Goal: Transaction & Acquisition: Purchase product/service

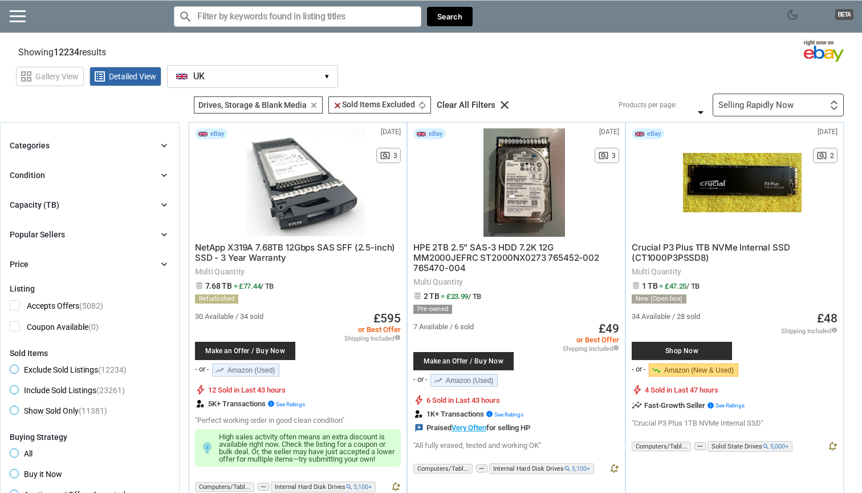
click at [167, 146] on icon "chevron_right" at bounding box center [164, 145] width 11 height 11
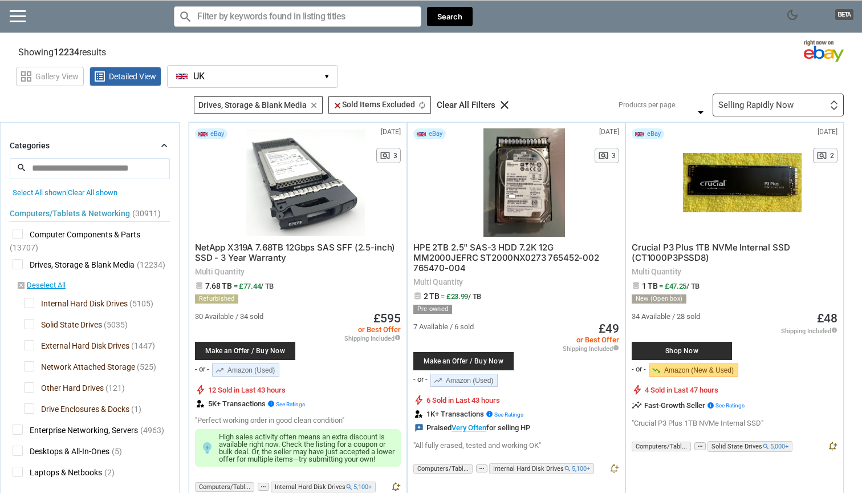
click at [16, 234] on span "Computer Components & Parts" at bounding box center [77, 236] width 128 height 14
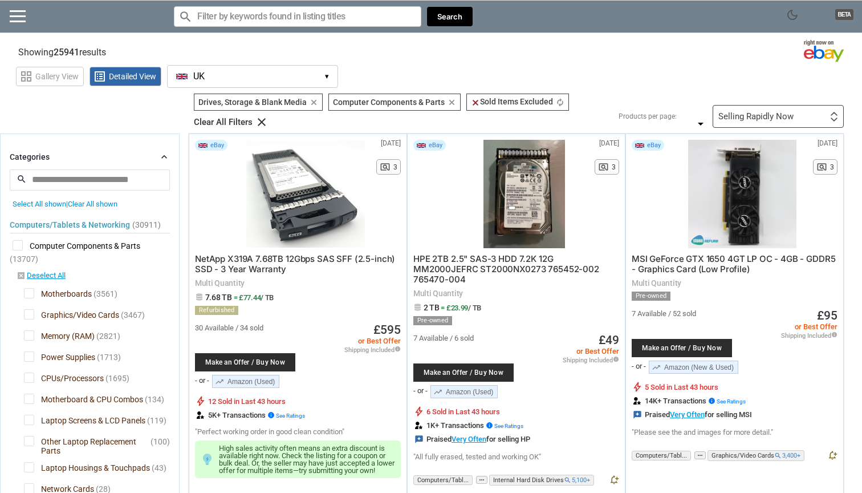
click at [132, 172] on input "search" at bounding box center [90, 179] width 160 height 21
click at [162, 155] on icon "chevron_right" at bounding box center [164, 156] width 11 height 11
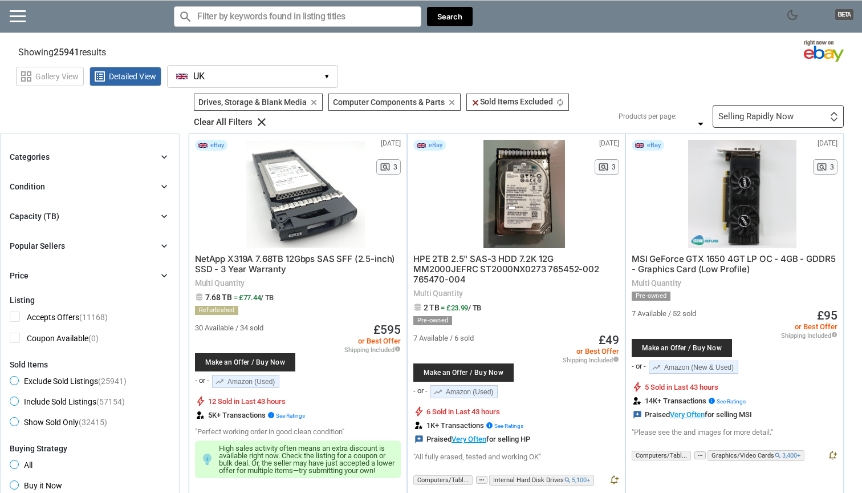
click at [168, 181] on icon "chevron_right" at bounding box center [164, 186] width 11 height 11
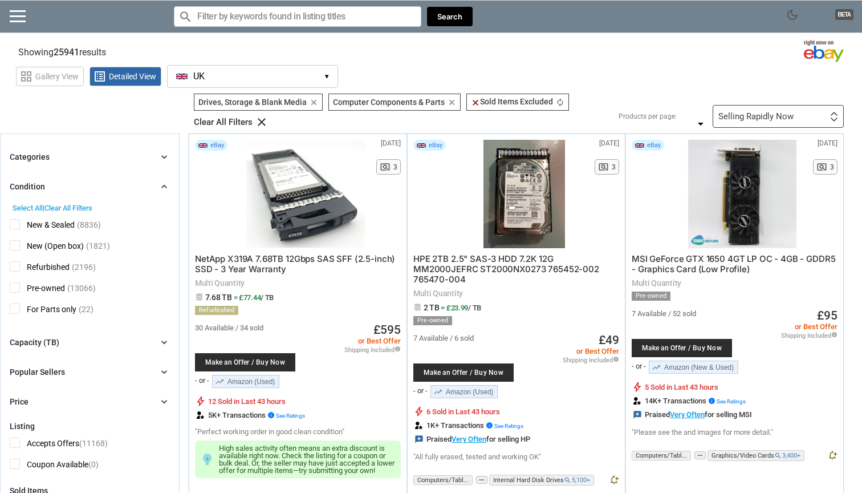
click at [15, 270] on span "Refurbished" at bounding box center [40, 268] width 60 height 14
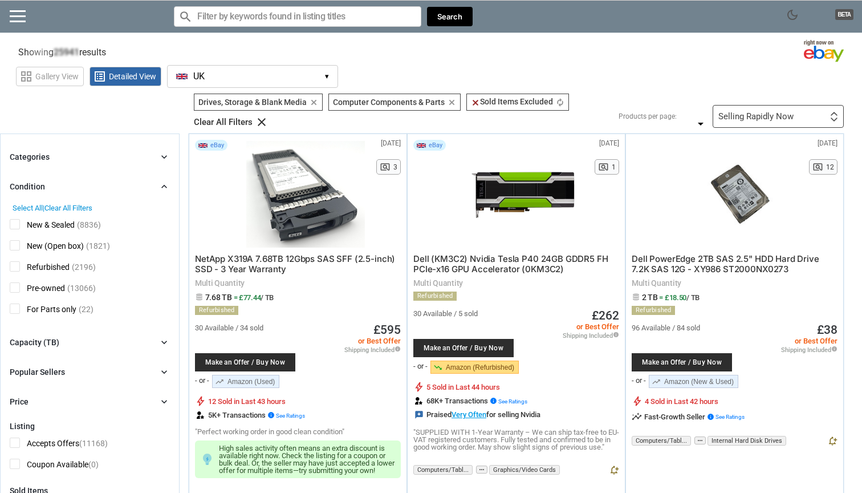
click at [15, 287] on span "Pre-owned" at bounding box center [37, 289] width 55 height 14
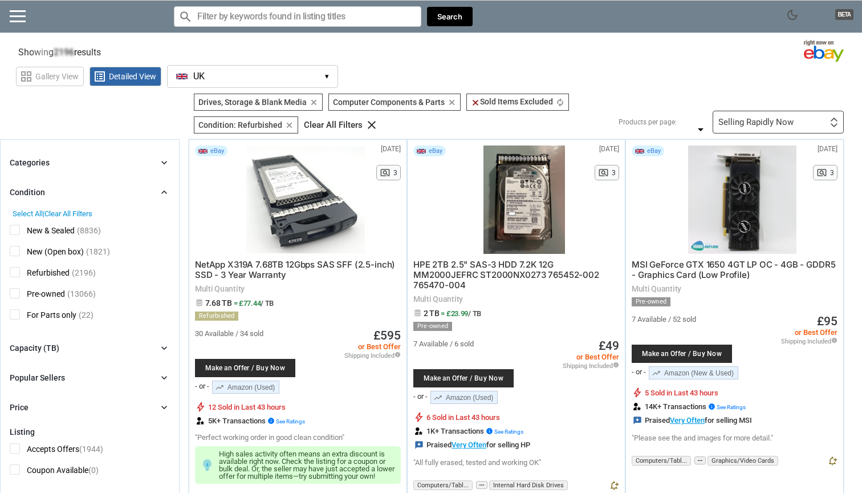
click at [165, 193] on icon "chevron_right" at bounding box center [164, 191] width 11 height 11
type input "*"
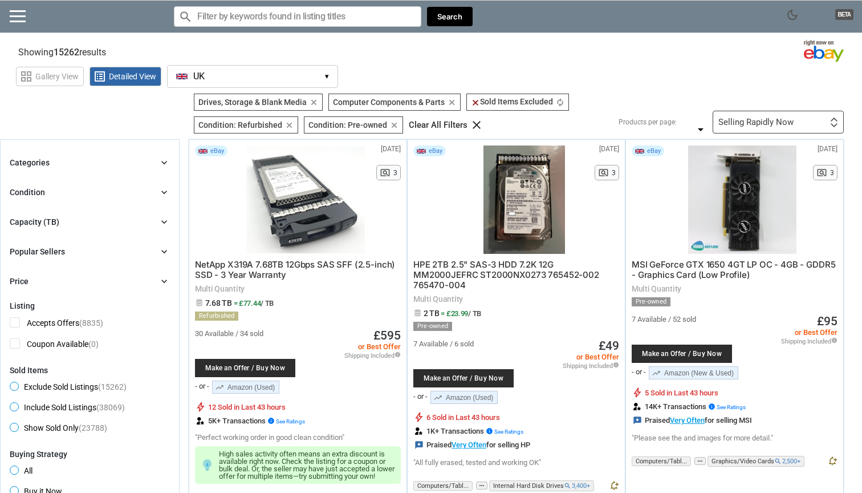
click at [161, 219] on icon "chevron_right" at bounding box center [164, 221] width 11 height 11
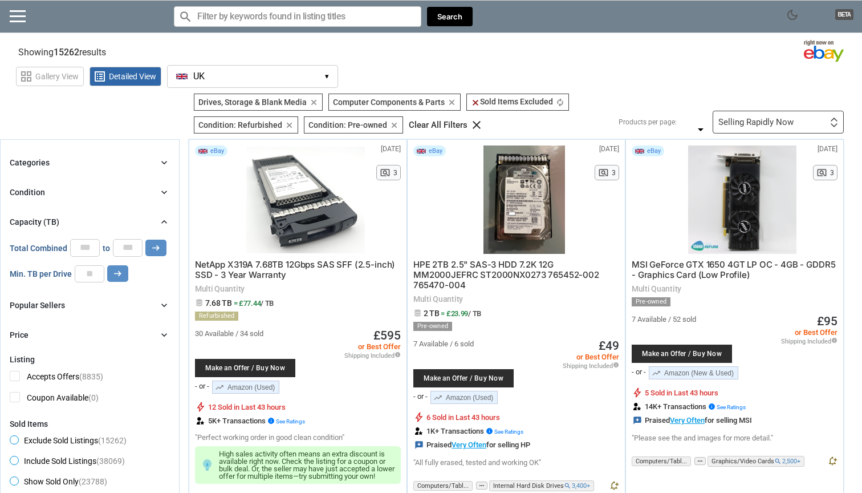
click at [166, 220] on icon "chevron_right" at bounding box center [164, 221] width 11 height 11
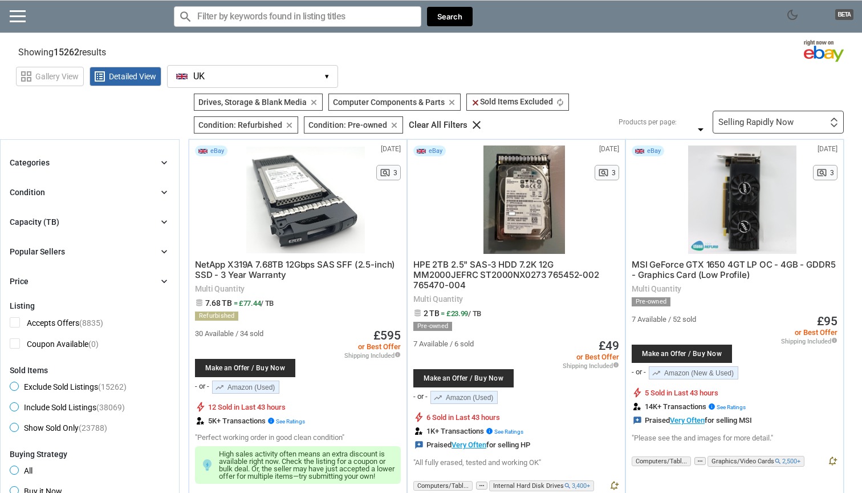
click at [166, 220] on icon "chevron_right" at bounding box center [164, 221] width 11 height 11
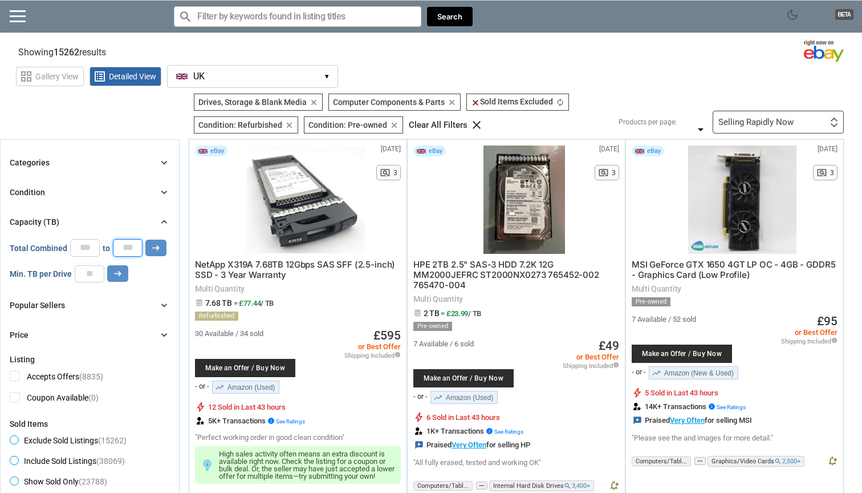
click at [140, 245] on input "*" at bounding box center [128, 247] width 30 height 17
type input "*"
click at [158, 246] on icon "arrow_right_alt" at bounding box center [156, 247] width 11 height 11
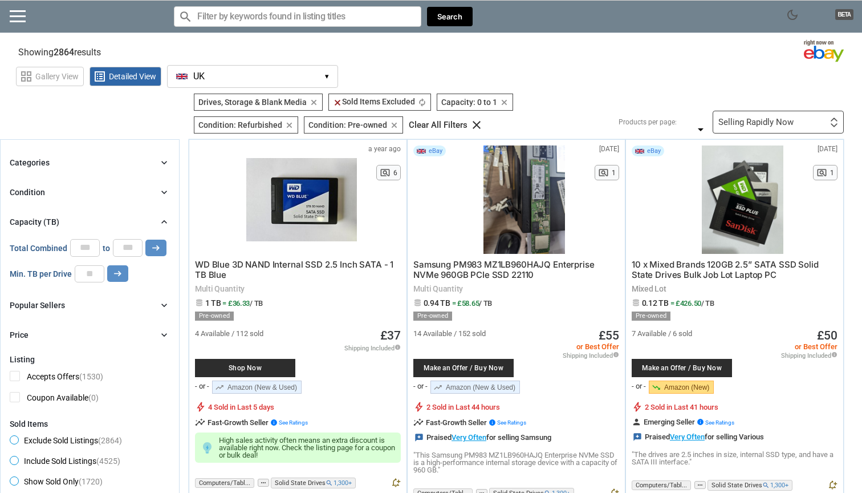
click at [165, 218] on icon "chevron_right" at bounding box center [164, 221] width 11 height 11
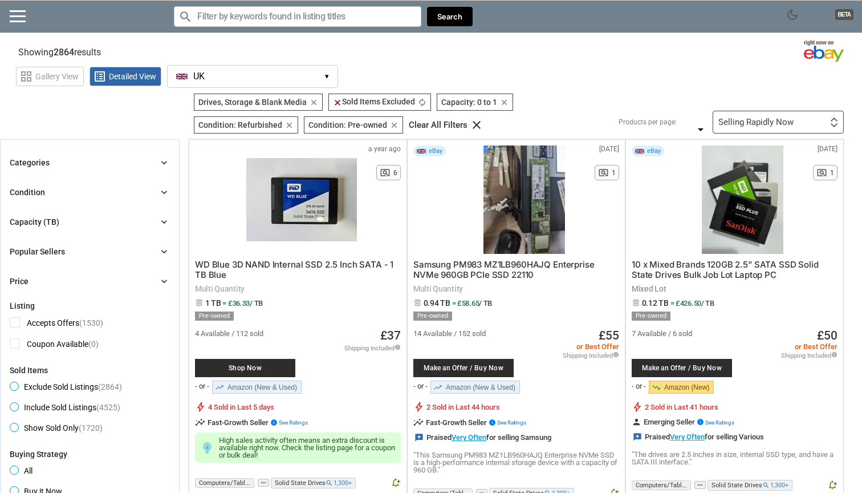
click at [165, 218] on icon "chevron_right" at bounding box center [164, 221] width 11 height 11
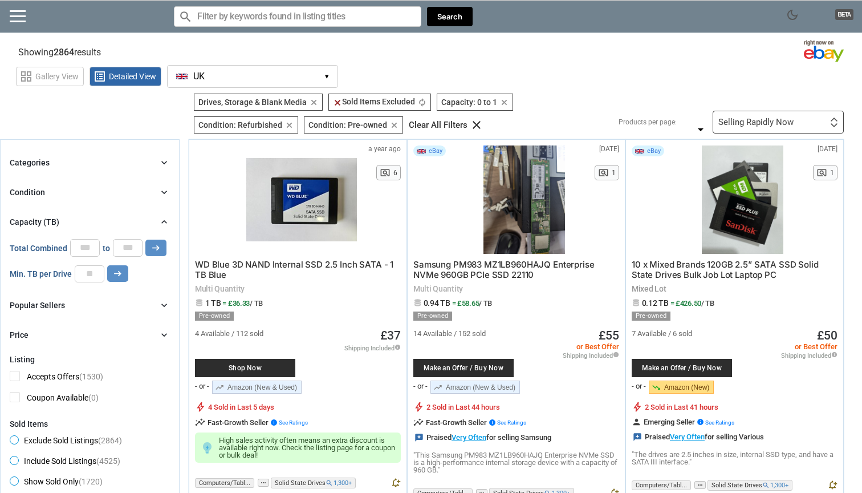
click at [165, 218] on icon "chevron_right" at bounding box center [164, 221] width 11 height 11
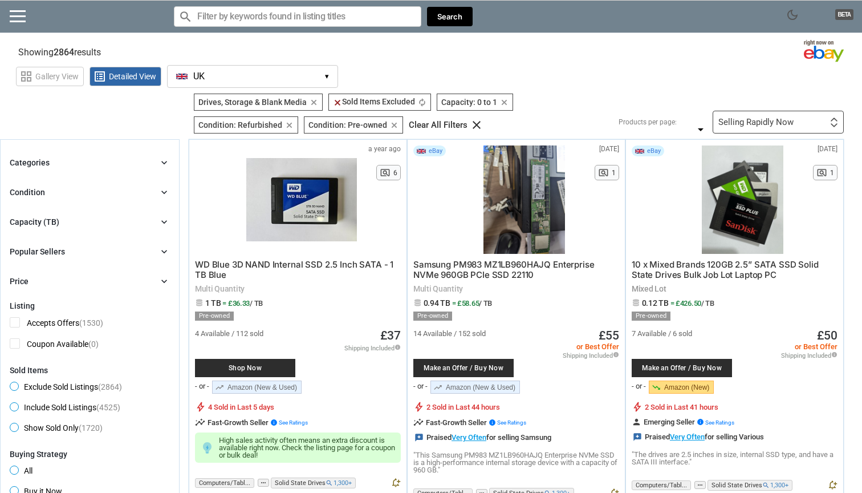
drag, startPoint x: 165, startPoint y: 237, endPoint x: 162, endPoint y: 245, distance: 8.5
click at [164, 238] on div "Categories chevron_right search close Select All shown | Clear All shown Comput…" at bounding box center [90, 222] width 160 height 132
click at [162, 246] on icon "chevron_right" at bounding box center [164, 251] width 11 height 11
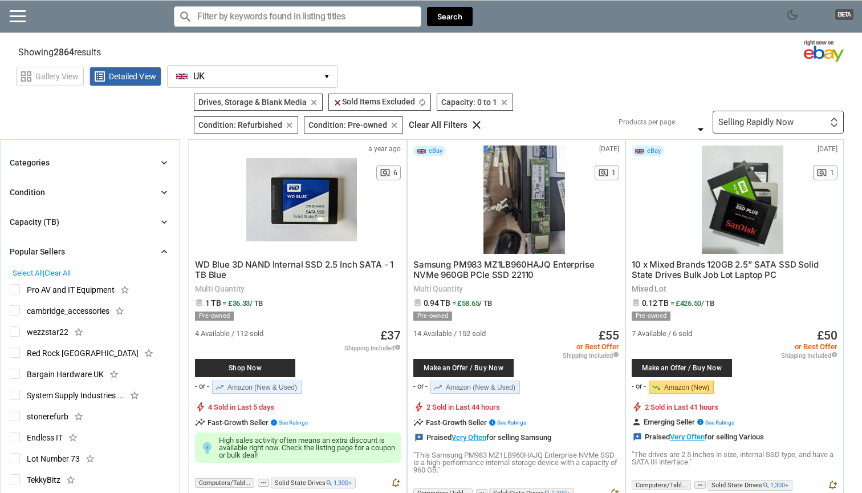
click at [162, 247] on icon "chevron_right" at bounding box center [164, 251] width 11 height 11
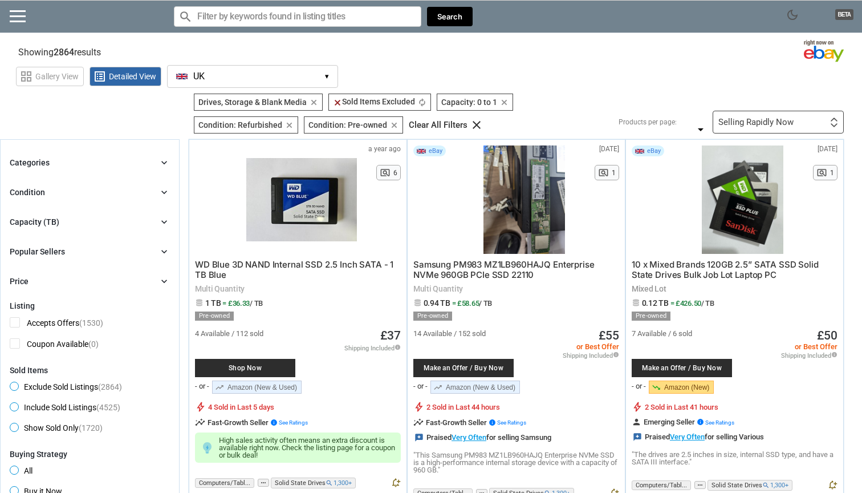
click at [161, 274] on div "Categories chevron_right search close Select All shown | Clear All shown Comput…" at bounding box center [90, 222] width 160 height 132
click at [163, 279] on icon "chevron_right" at bounding box center [164, 280] width 11 height 11
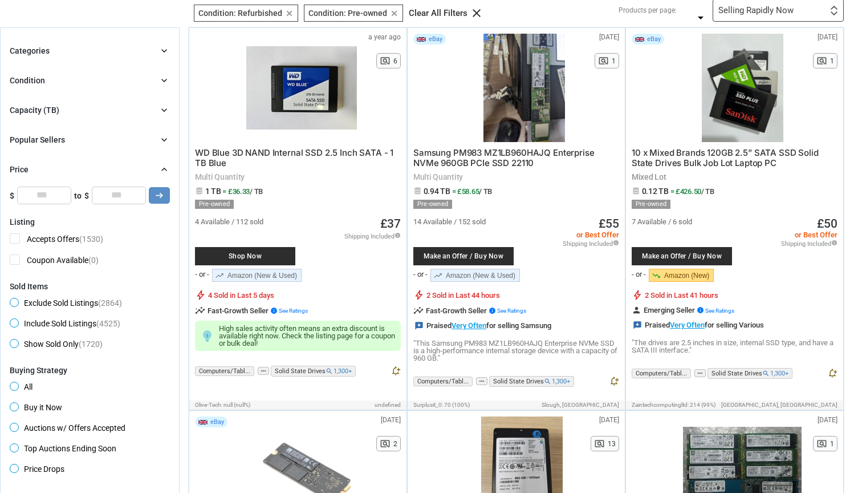
scroll to position [113, 0]
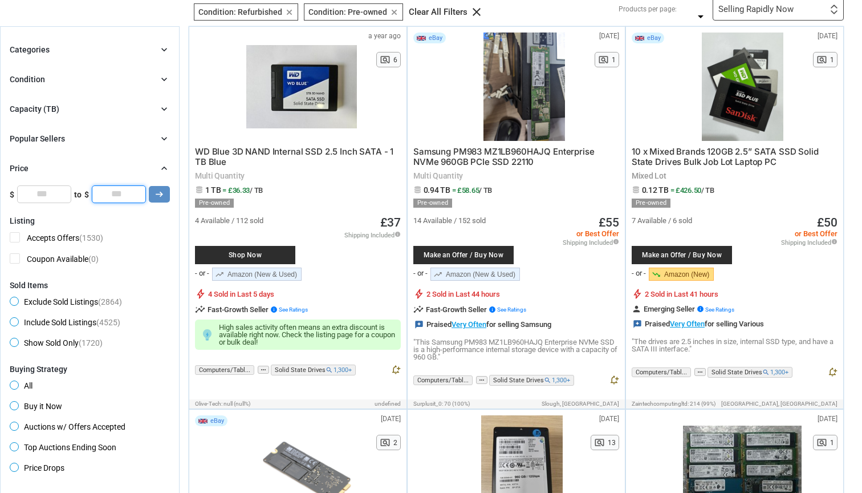
click at [131, 193] on input "*" at bounding box center [119, 193] width 54 height 17
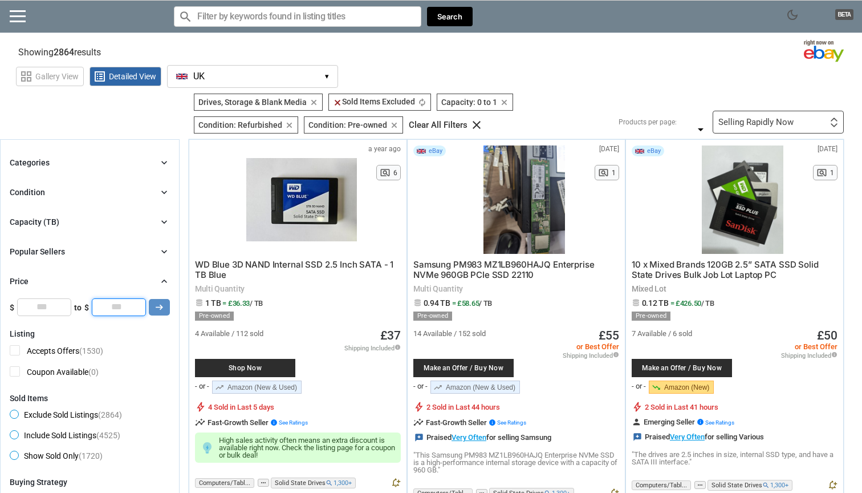
scroll to position [0, 0]
click at [313, 101] on icon "clear" at bounding box center [314, 102] width 9 height 9
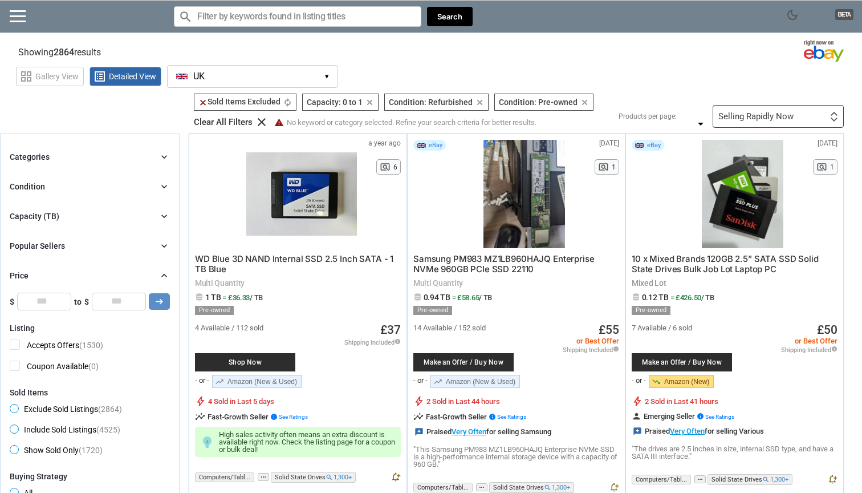
click at [119, 155] on div "Categories chevron_right" at bounding box center [90, 157] width 160 height 14
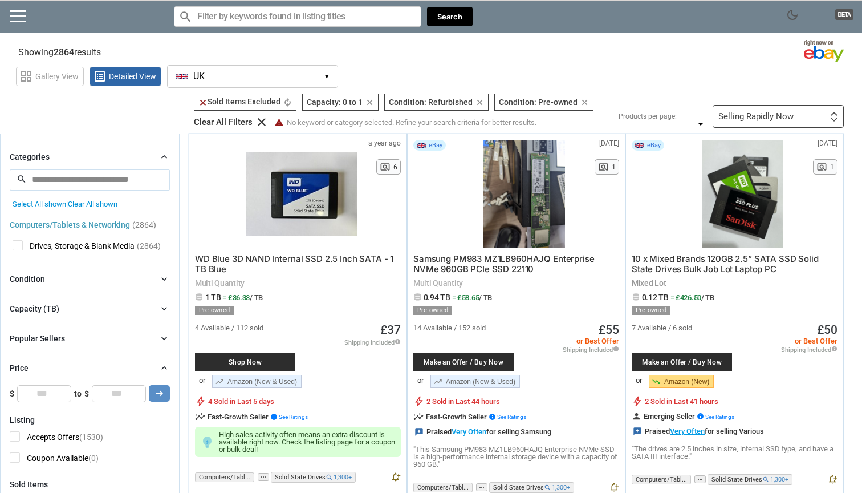
click at [119, 155] on div "Categories chevron_right" at bounding box center [90, 157] width 160 height 14
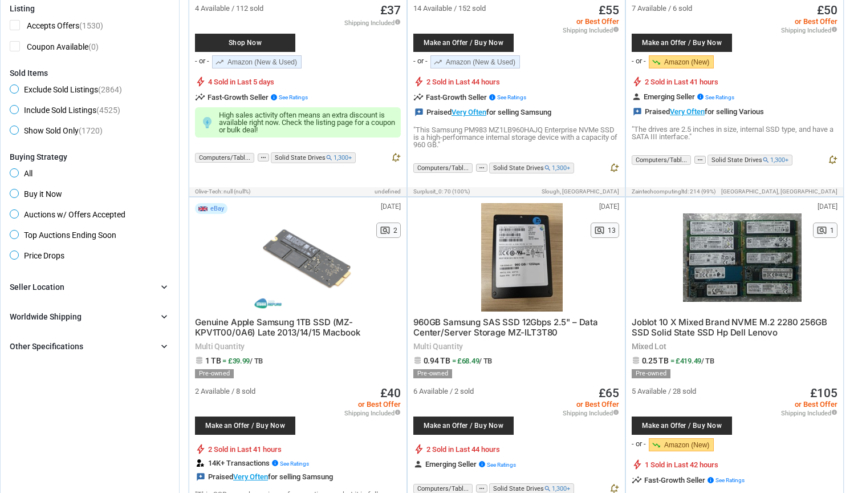
scroll to position [322, 0]
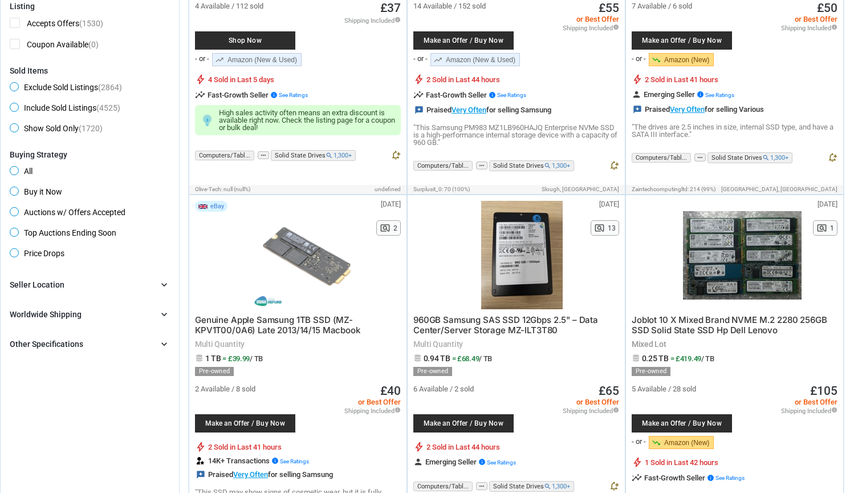
click at [59, 286] on div "Seller Location" at bounding box center [37, 284] width 55 height 11
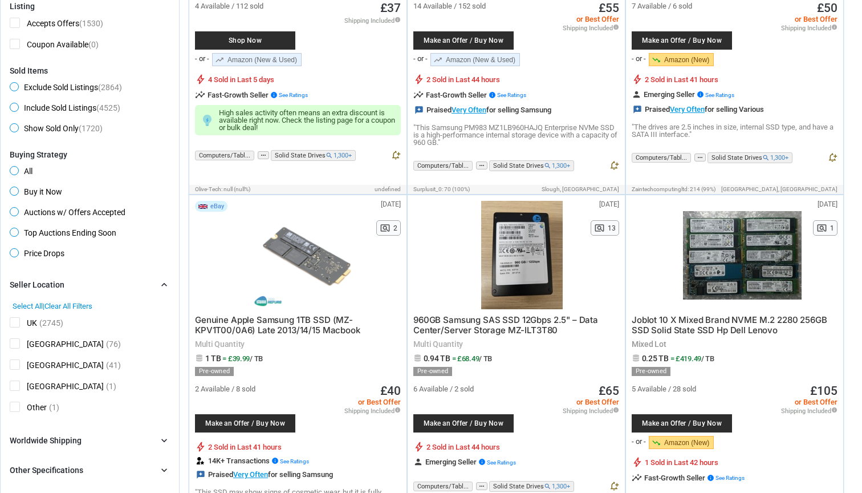
click at [115, 283] on div "Seller Location chevron_right" at bounding box center [90, 285] width 160 height 14
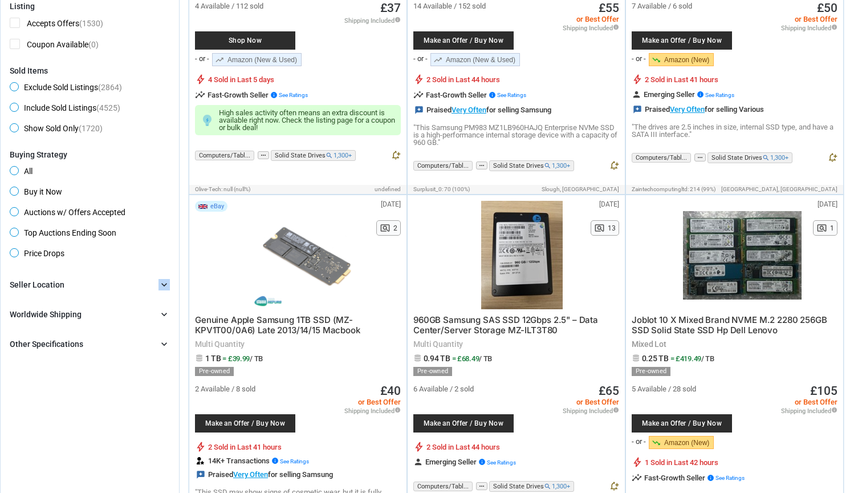
click at [115, 283] on div "Seller Location chevron_right" at bounding box center [90, 285] width 160 height 14
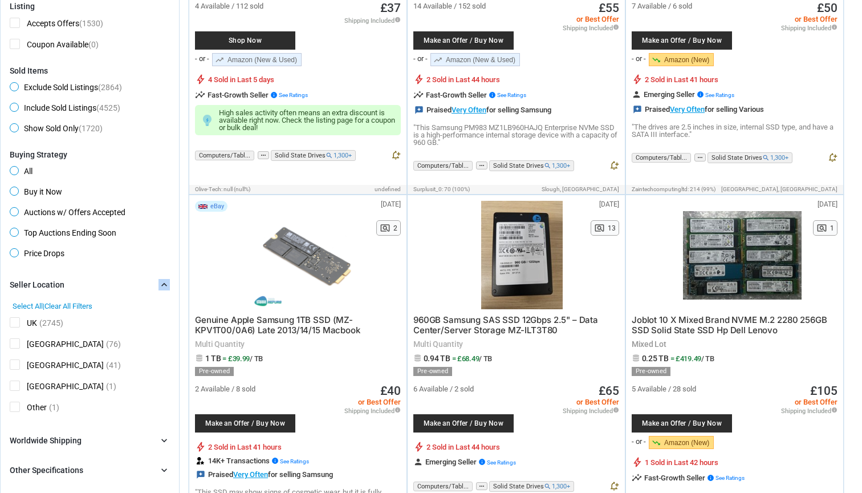
click at [115, 283] on div "Seller Location chevron_right" at bounding box center [90, 285] width 160 height 14
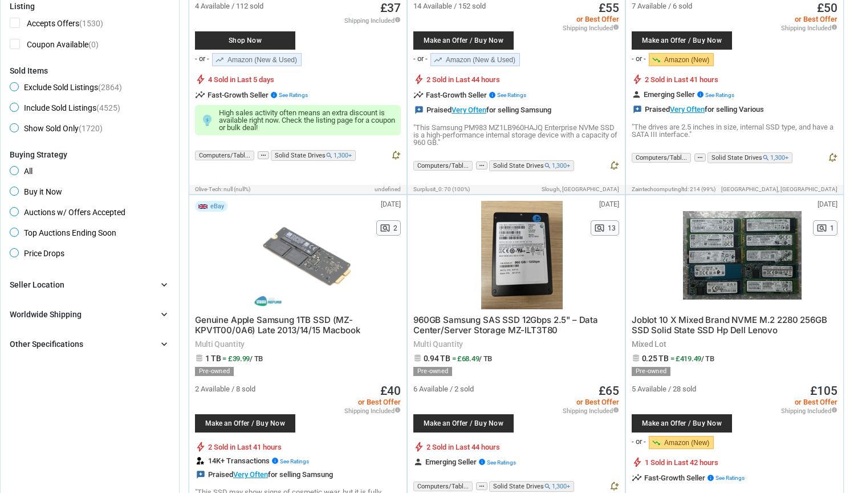
click at [86, 343] on div "Other Specifications chevron_right" at bounding box center [90, 344] width 160 height 14
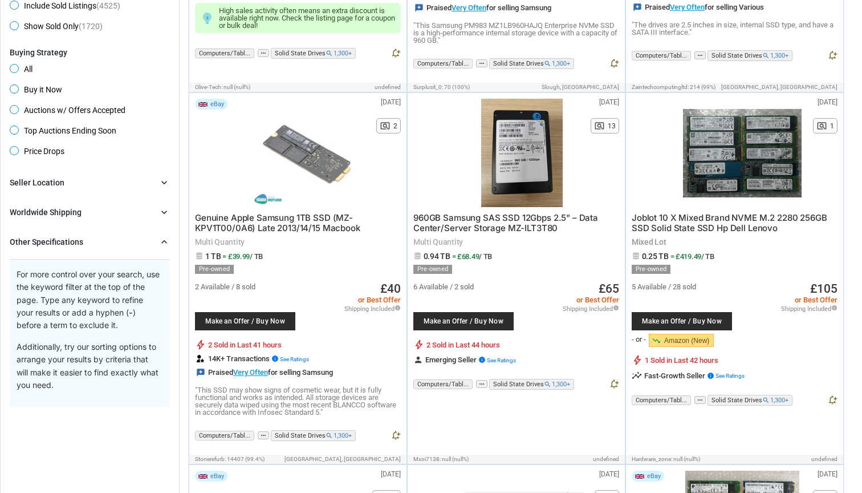
scroll to position [357, 0]
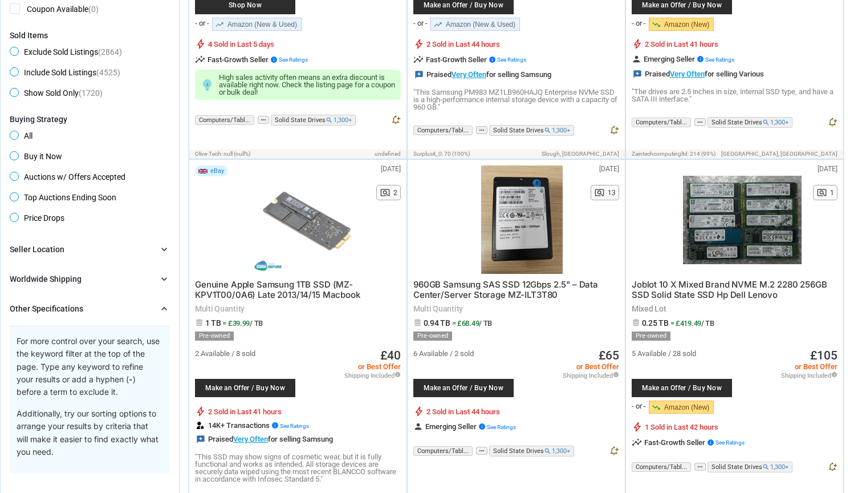
click at [70, 305] on div "Other Specifications" at bounding box center [47, 308] width 74 height 11
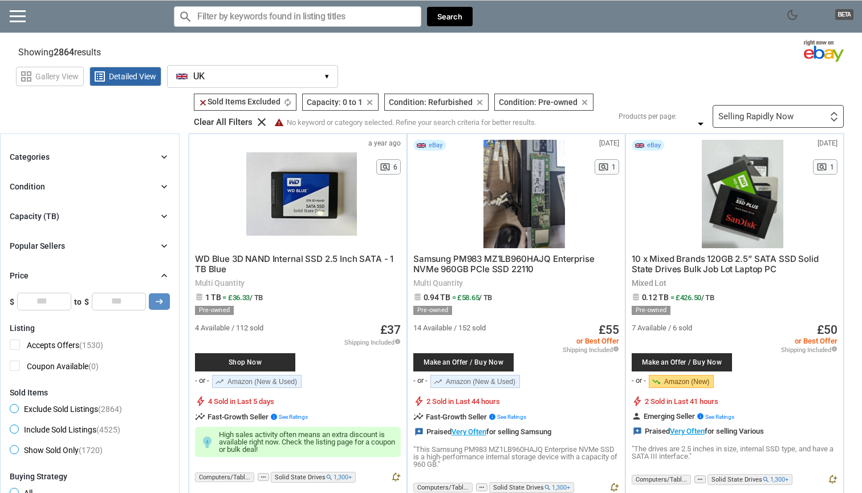
scroll to position [0, 0]
click at [308, 20] on input "Search for models" at bounding box center [297, 16] width 247 height 21
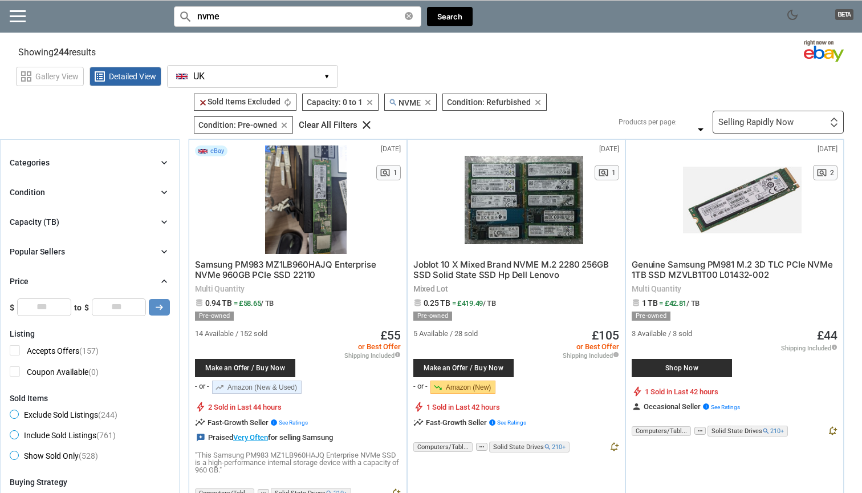
type input "nvme"
click at [758, 118] on div "Selling Rapidly Now" at bounding box center [756, 122] width 75 height 9
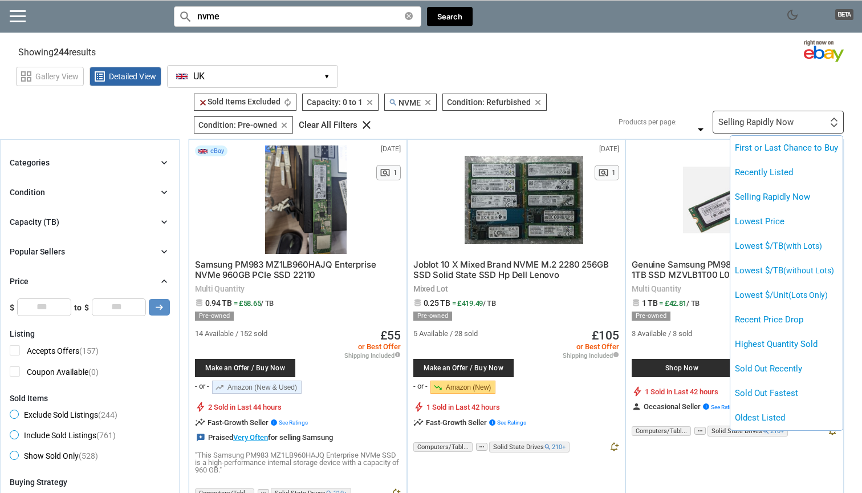
click at [683, 96] on div at bounding box center [431, 246] width 862 height 493
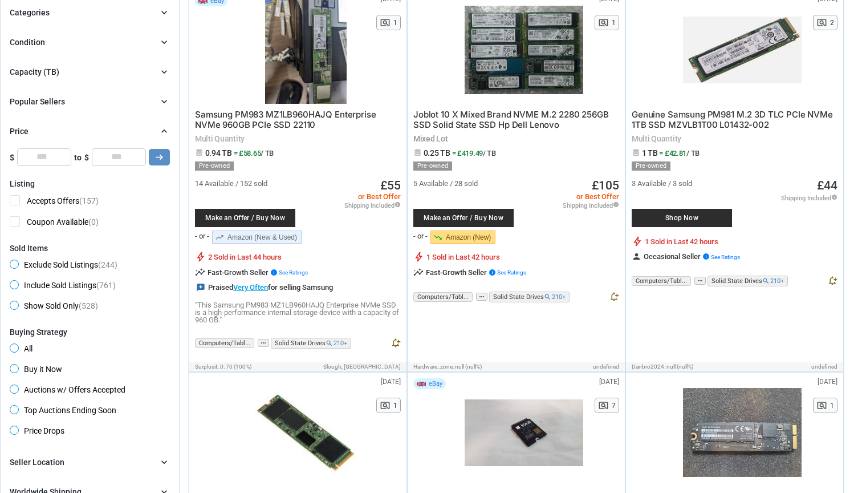
scroll to position [113, 0]
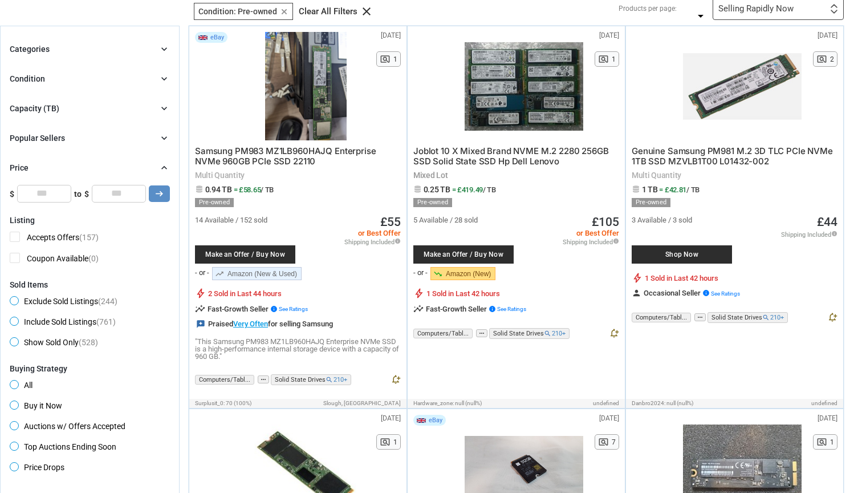
click at [70, 105] on div "Capacity (TB) chevron_right" at bounding box center [90, 109] width 160 height 14
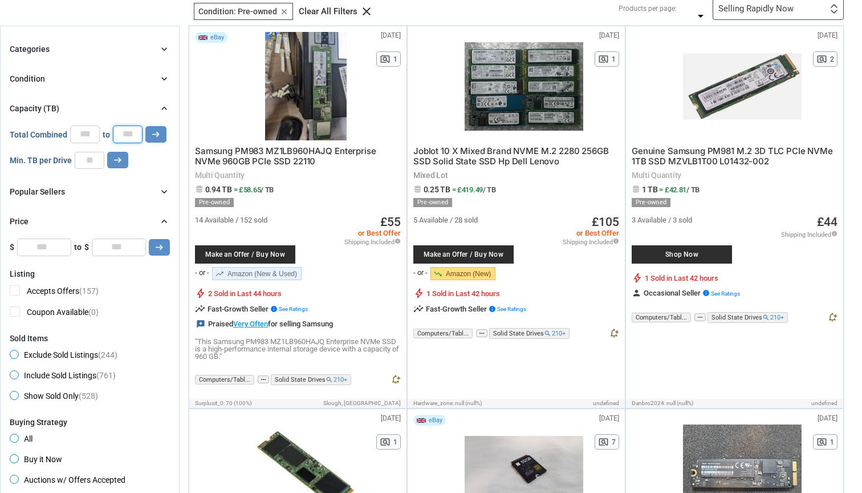
click at [131, 132] on input "*" at bounding box center [128, 133] width 30 height 17
drag, startPoint x: 131, startPoint y: 132, endPoint x: 137, endPoint y: 147, distance: 16.1
click at [131, 132] on input "*" at bounding box center [128, 133] width 30 height 17
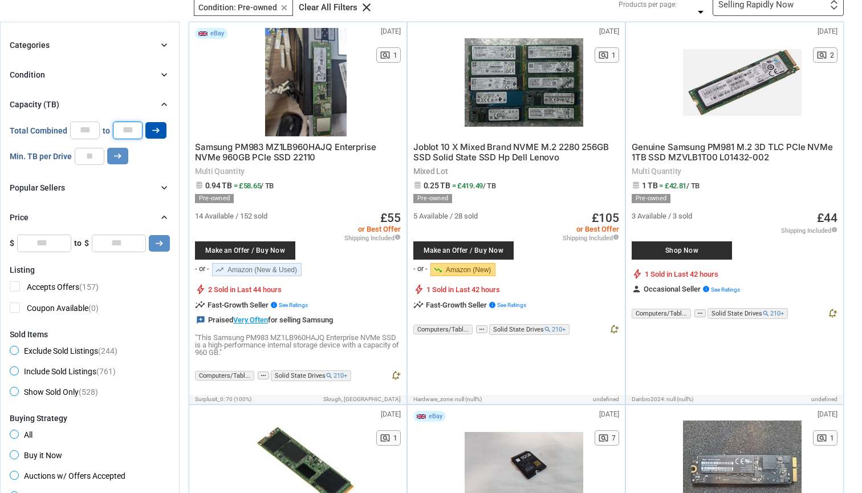
type input "***"
click at [156, 136] on icon "arrow_right_alt" at bounding box center [156, 130] width 11 height 11
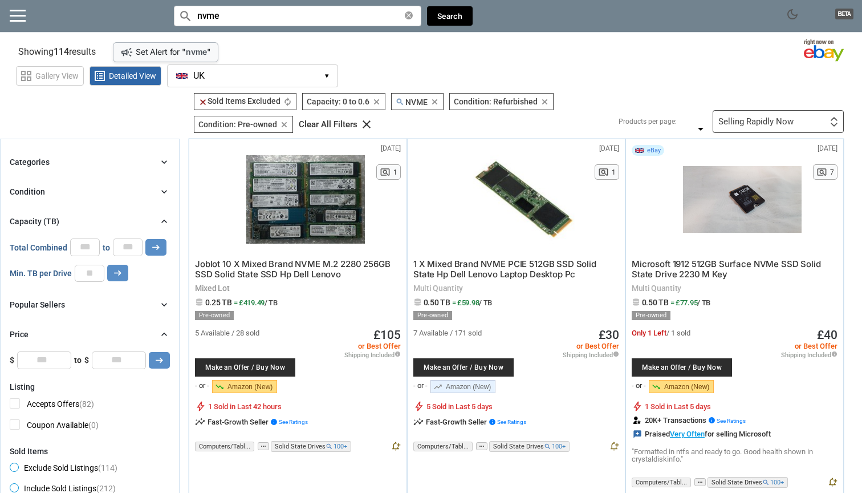
scroll to position [6, 0]
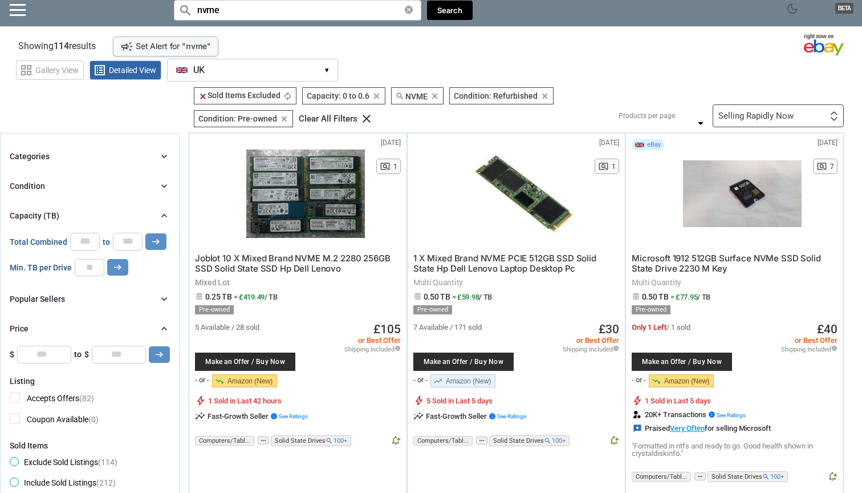
click at [766, 105] on div "Selling Rapidly Now First or Last Chance to Buy Recently Listed Selling Rapidly…" at bounding box center [778, 115] width 131 height 23
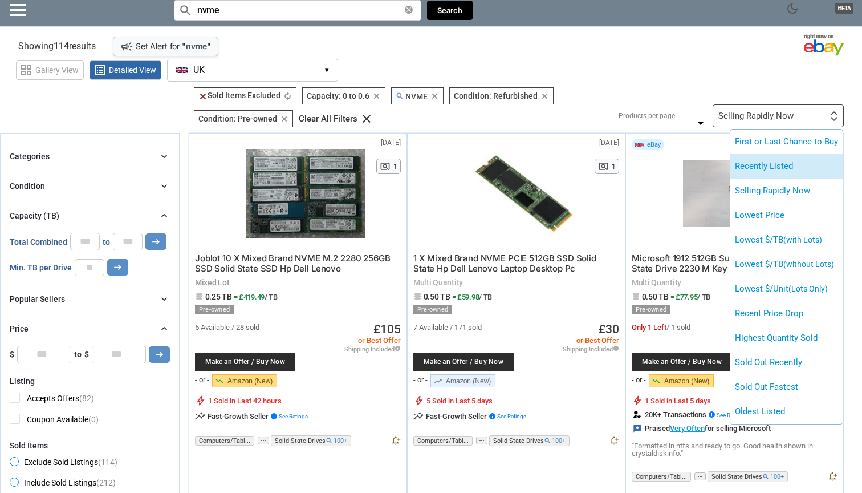
click at [791, 158] on li "Recently Listed" at bounding box center [786, 166] width 112 height 25
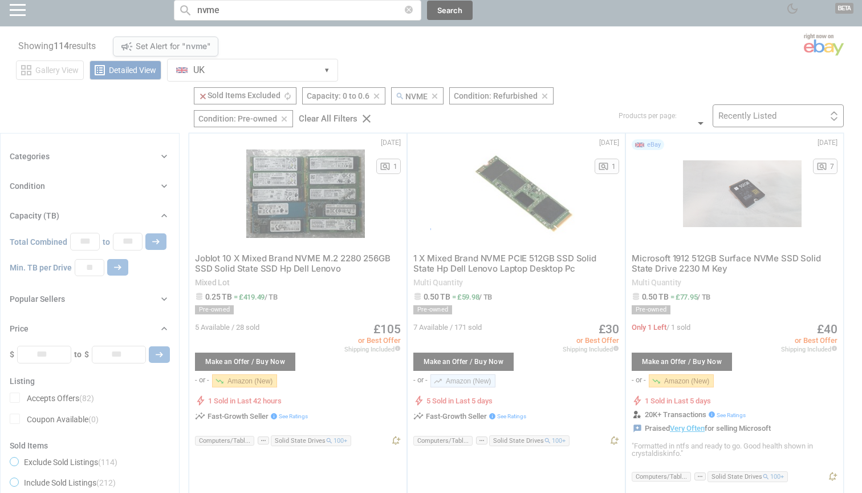
scroll to position [5, 0]
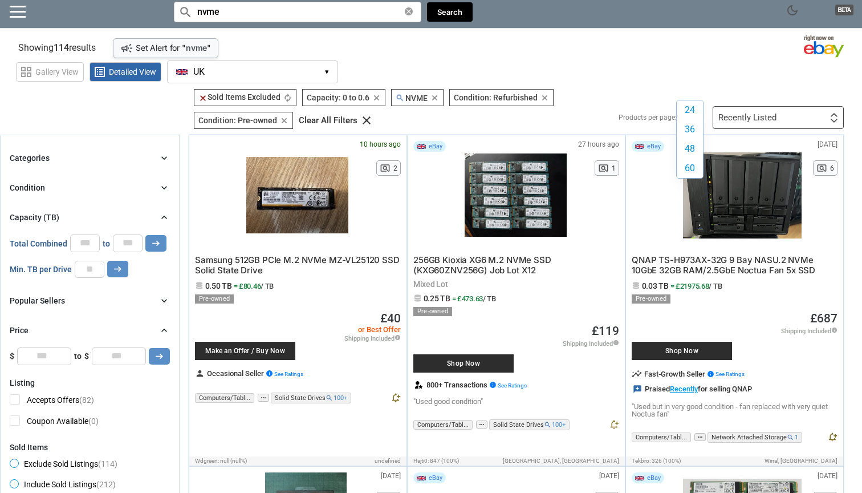
click at [685, 117] on div "24 36 48 60 24 36 48 60" at bounding box center [693, 117] width 27 height 0
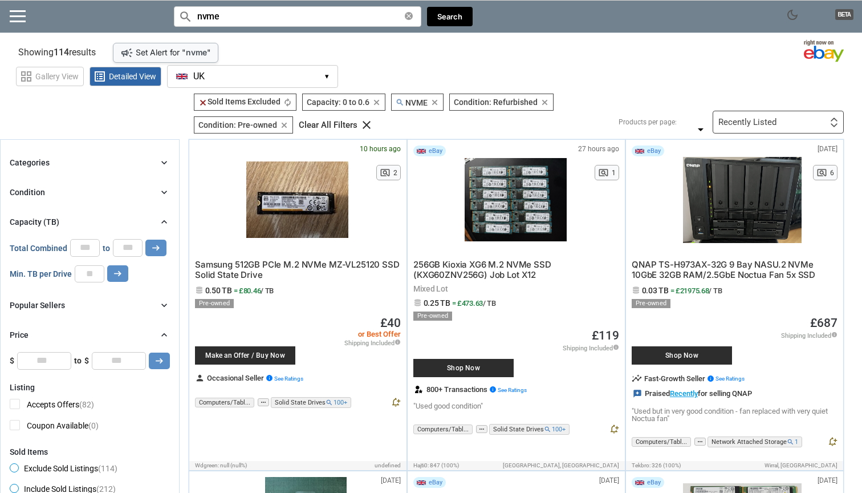
click at [694, 80] on div "grid_view Gallery View list_alt Detailed View [GEOGRAPHIC_DATA] [GEOGRAPHIC_DAT…" at bounding box center [439, 75] width 846 height 26
click at [815, 125] on div "Recently Listed First or Last Chance to Buy Recently Listed Selling Rapidly Now…" at bounding box center [778, 122] width 131 height 23
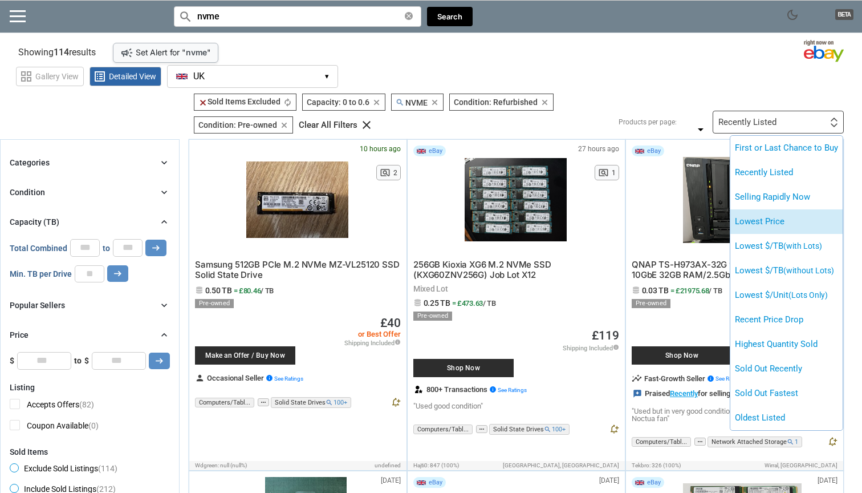
click at [758, 223] on li "Lowest Price" at bounding box center [786, 221] width 112 height 25
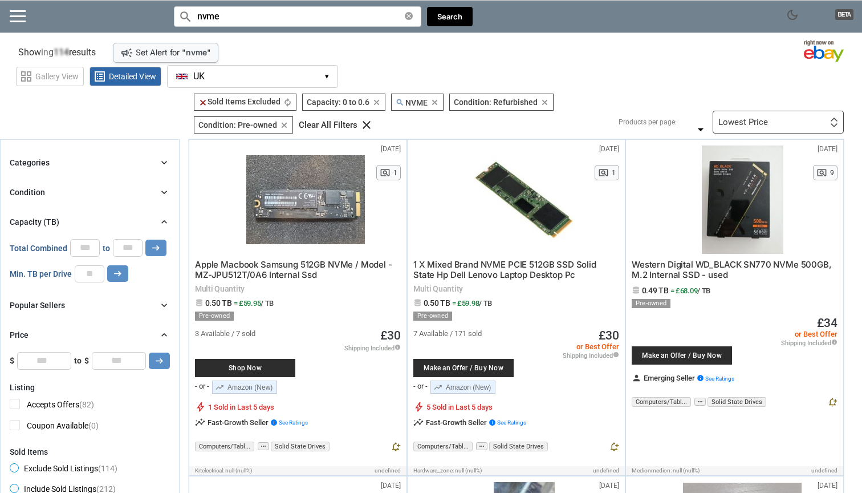
type input "*"
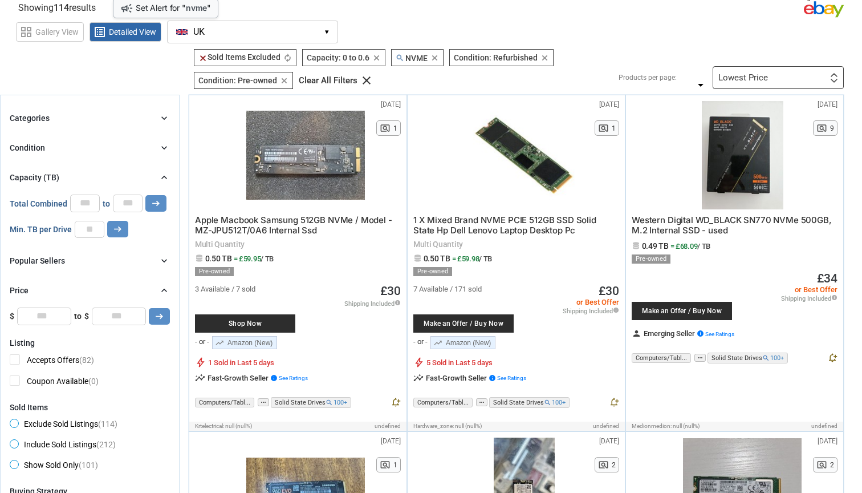
scroll to position [44, 0]
click at [521, 52] on div "Condition: Refurbished Refurbished clear" at bounding box center [501, 57] width 104 height 17
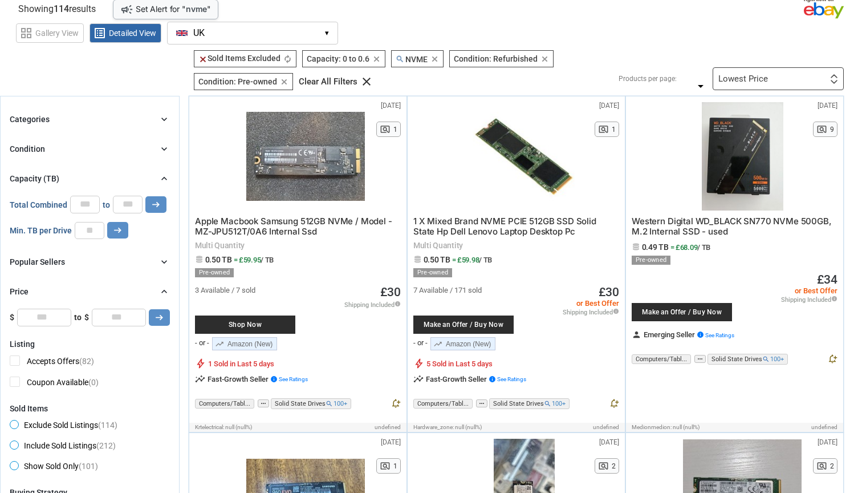
click at [522, 55] on span "Condition: Refurbished" at bounding box center [496, 58] width 84 height 9
click at [159, 178] on icon "chevron_right" at bounding box center [164, 178] width 11 height 11
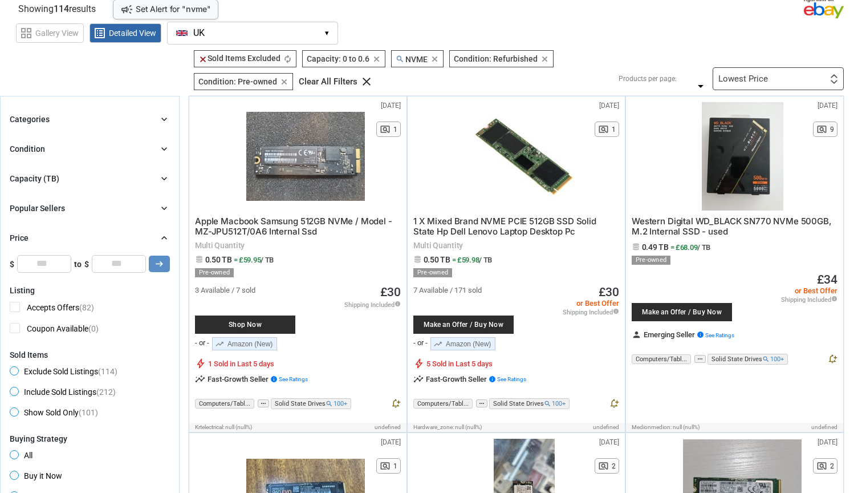
click at [168, 234] on icon "chevron_right" at bounding box center [164, 237] width 11 height 11
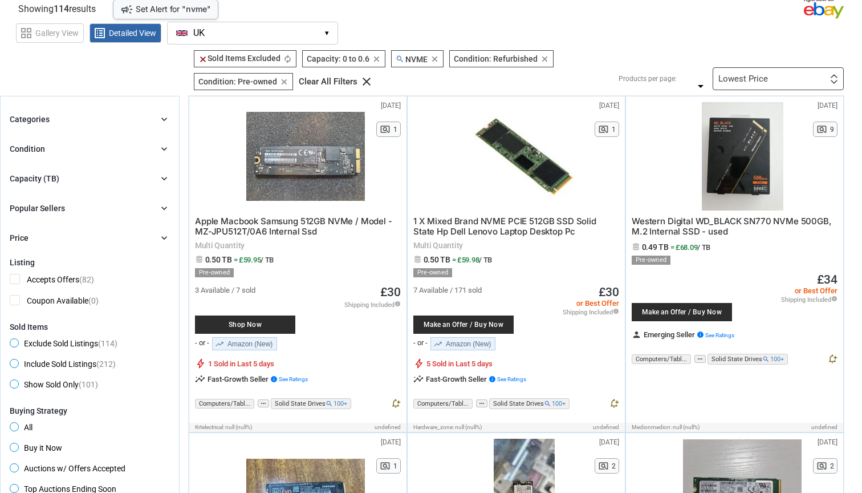
click at [51, 150] on div "Condition chevron_right" at bounding box center [90, 149] width 160 height 14
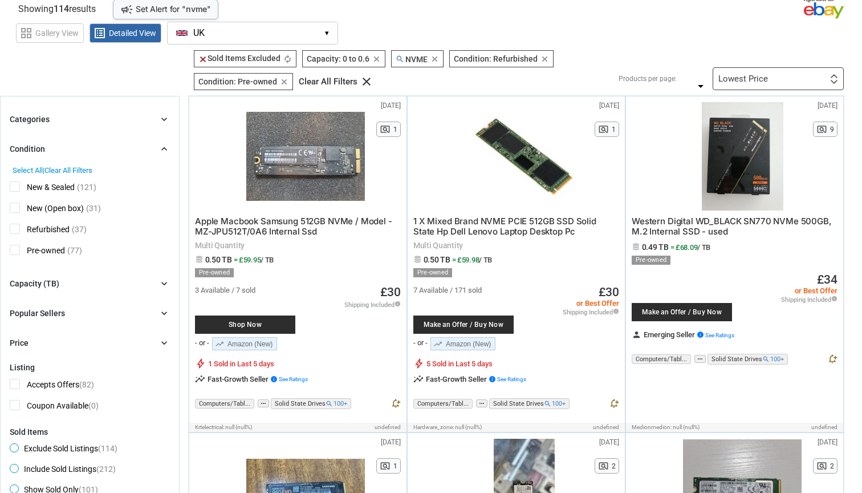
click at [64, 172] on span "Clear All Filters" at bounding box center [68, 170] width 48 height 9
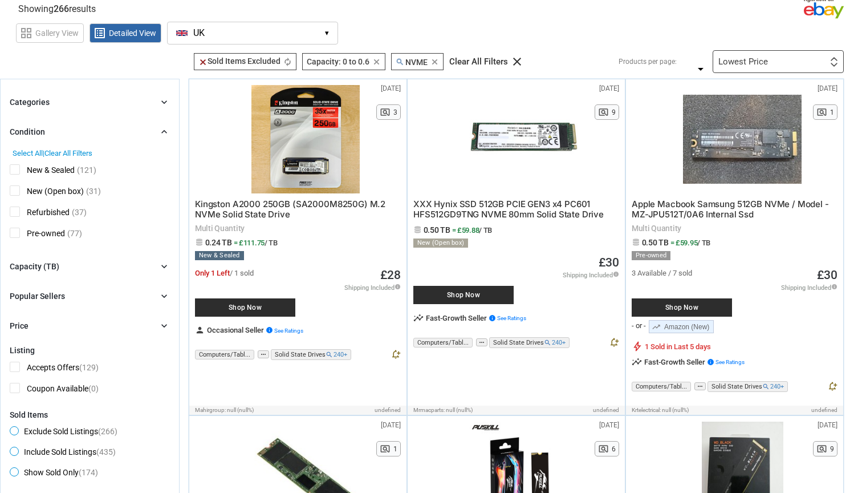
click at [162, 151] on div "Select All | Clear All Filters" at bounding box center [90, 153] width 155 height 9
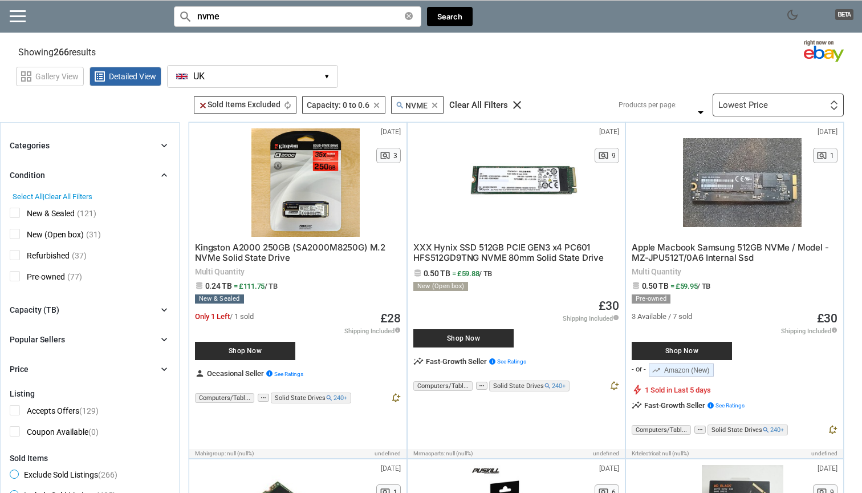
click at [380, 105] on icon "clear" at bounding box center [376, 105] width 9 height 9
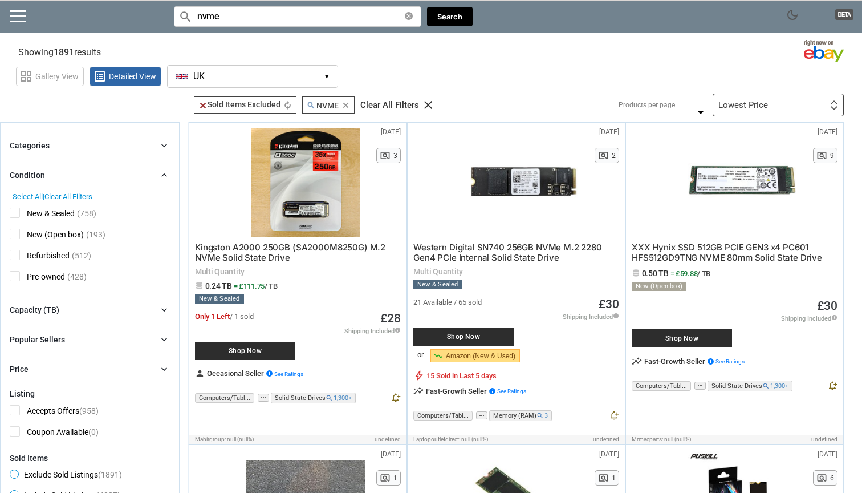
click at [276, 20] on input "nvme" at bounding box center [297, 16] width 247 height 21
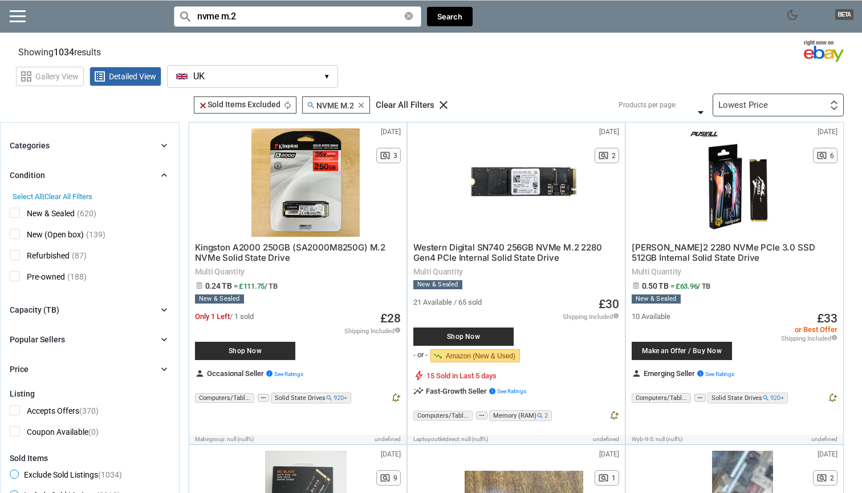
click at [807, 100] on div "Lowest Price First or Last Chance to Buy Recently Listed Selling Rapidly Now Lo…" at bounding box center [778, 105] width 131 height 23
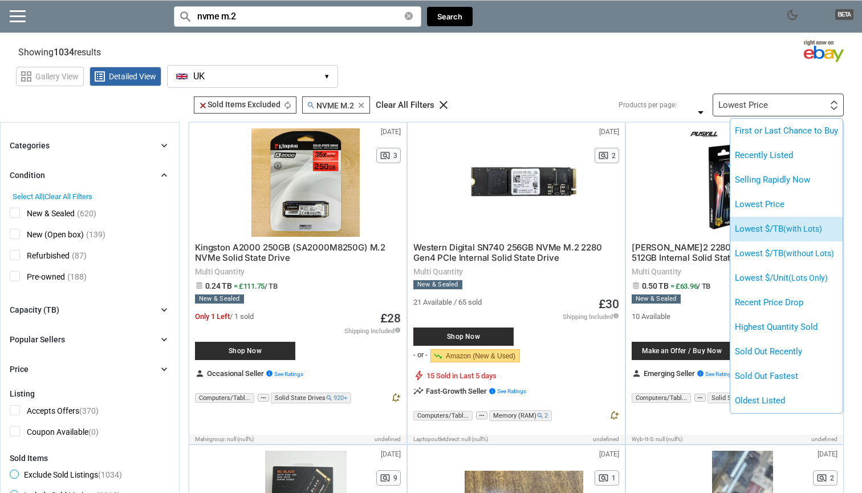
click at [812, 225] on span "(with Lots)" at bounding box center [803, 228] width 39 height 9
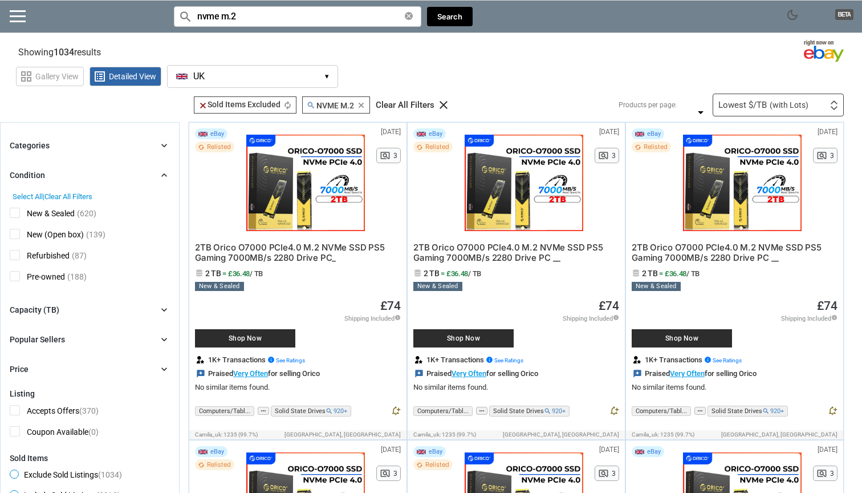
click at [827, 111] on div "Lowest $/TB (with Lots) First or Last Chance to Buy Recently Listed Selling Rap…" at bounding box center [778, 105] width 131 height 23
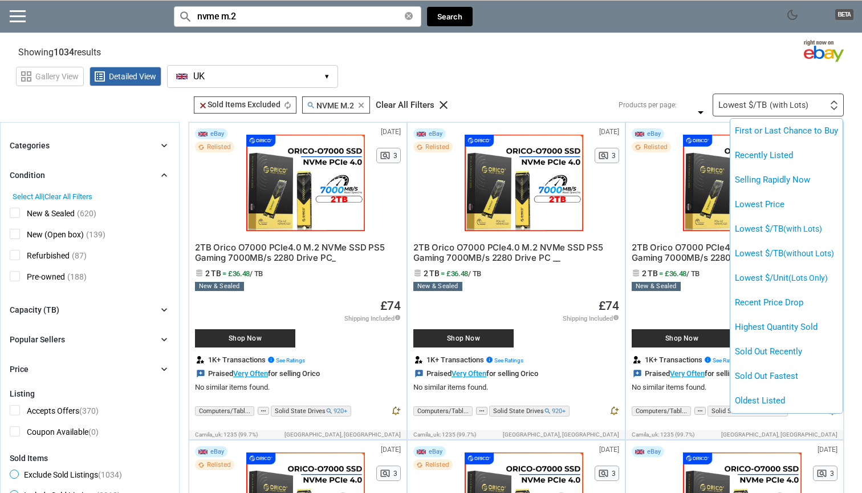
click at [799, 287] on li "Lowest $/Unit (Lots Only)" at bounding box center [786, 278] width 112 height 25
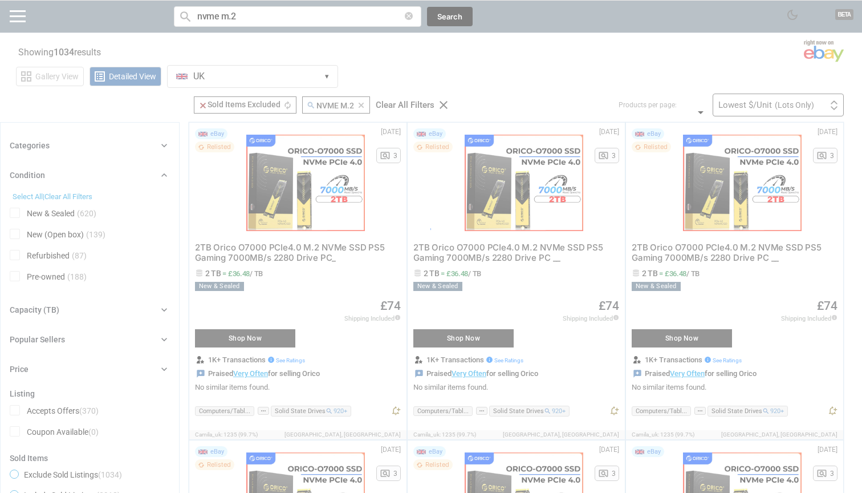
click at [799, 288] on div at bounding box center [431, 246] width 862 height 493
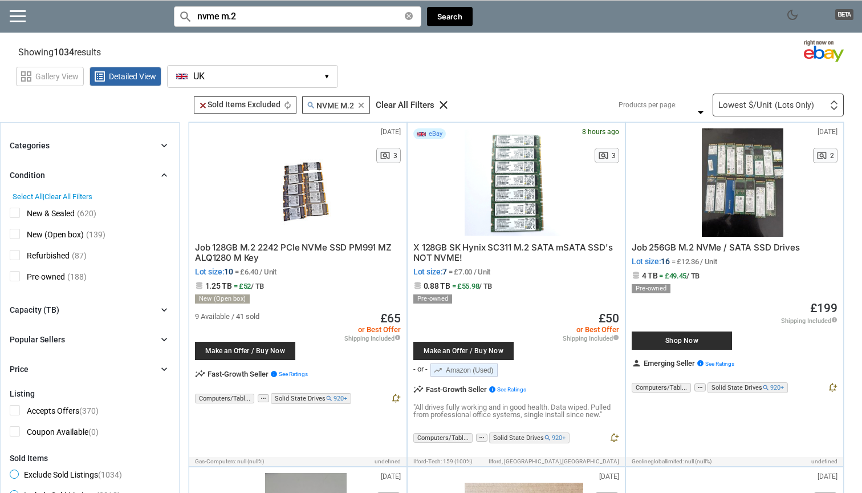
click at [782, 101] on span "(Lots Only)" at bounding box center [794, 105] width 39 height 8
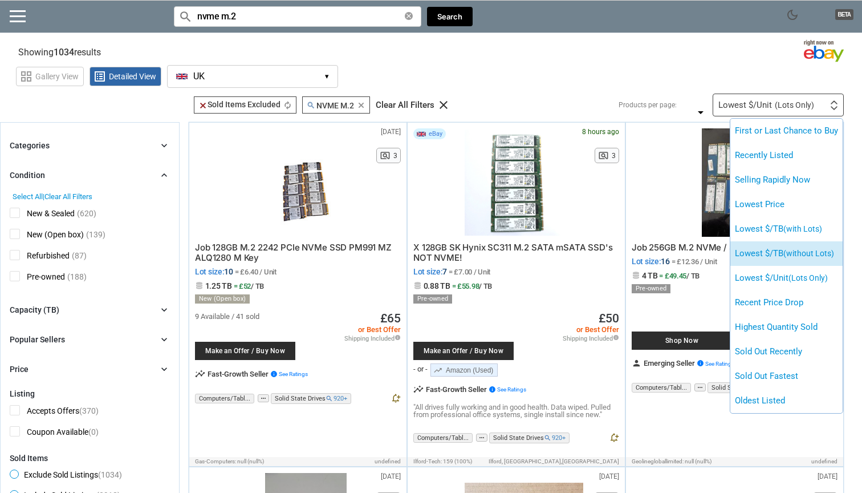
click at [809, 253] on span "(without Lots)" at bounding box center [809, 253] width 51 height 9
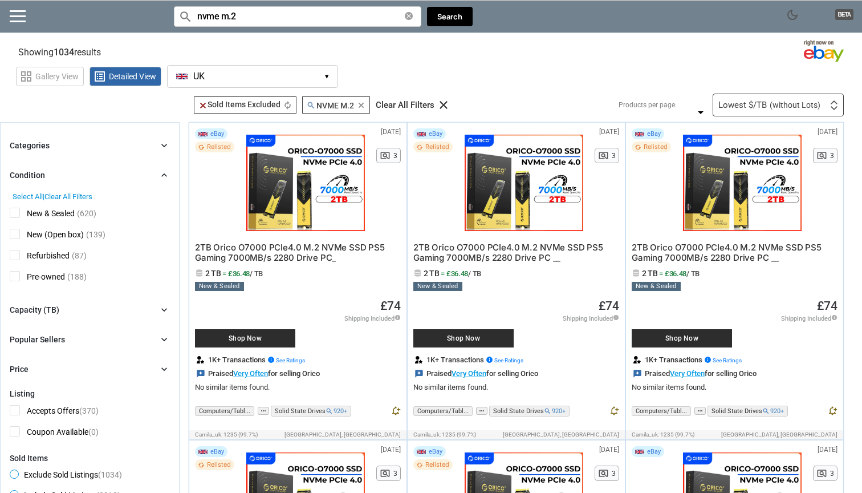
click at [774, 101] on span "(without Lots)" at bounding box center [795, 105] width 51 height 8
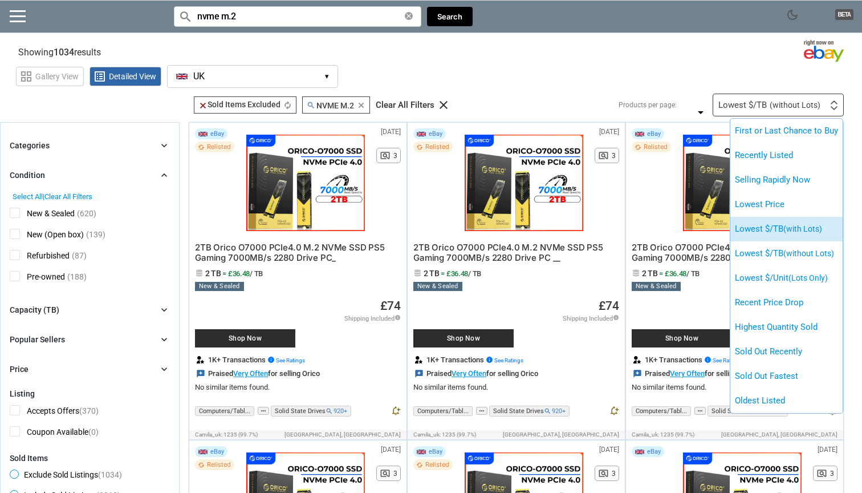
click at [804, 233] on li "Lowest $/TB (with Lots)" at bounding box center [786, 229] width 112 height 25
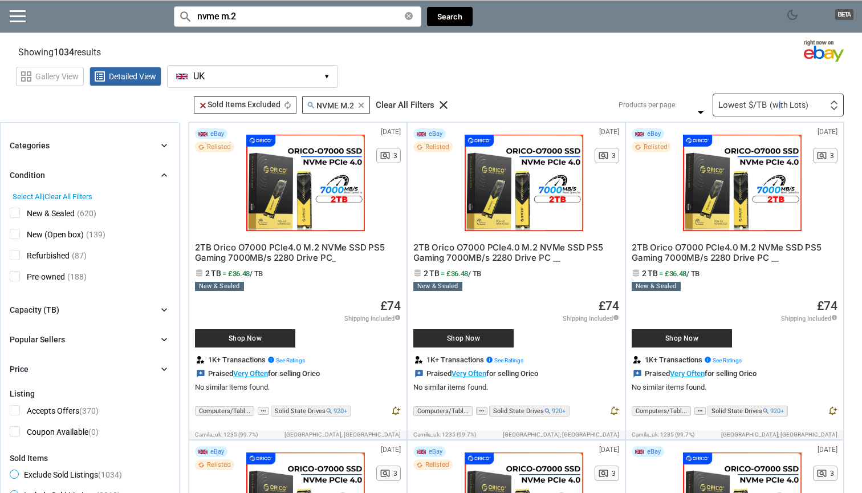
click at [776, 101] on span "(with Lots)" at bounding box center [789, 105] width 39 height 8
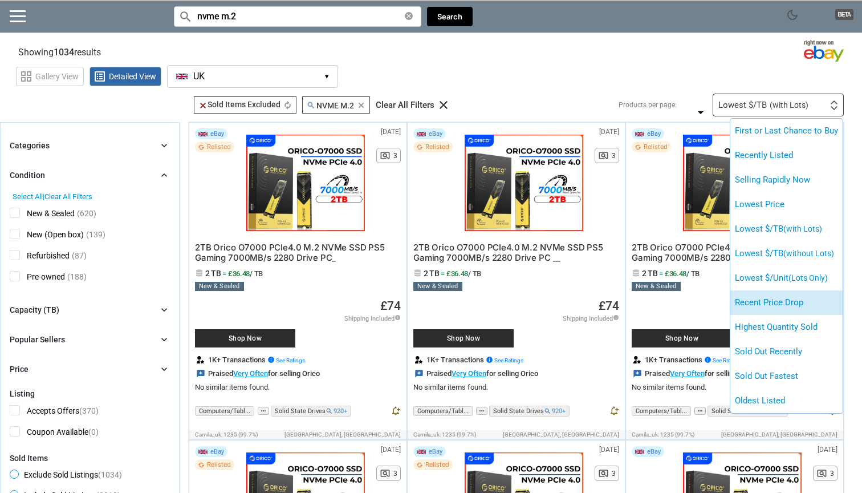
click at [799, 293] on li "Recent Price Drop" at bounding box center [786, 302] width 112 height 25
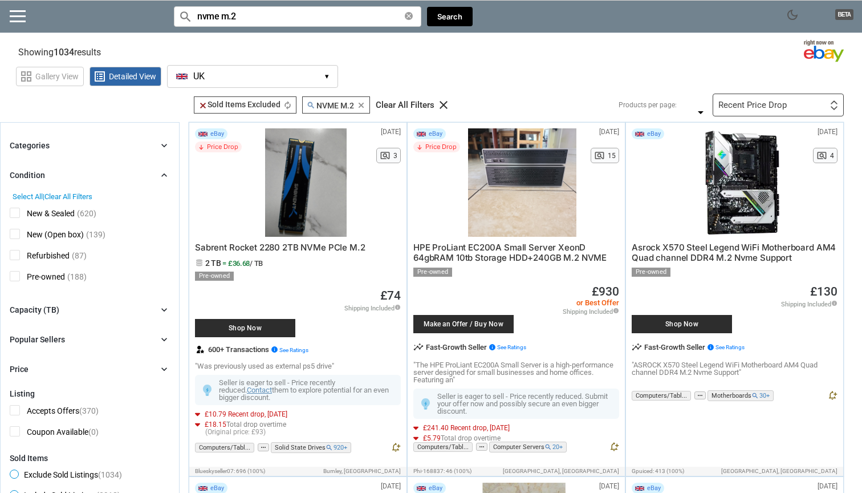
click at [801, 106] on div "Recent Price Drop First or Last Chance to Buy Recently Listed Selling Rapidly N…" at bounding box center [778, 105] width 131 height 23
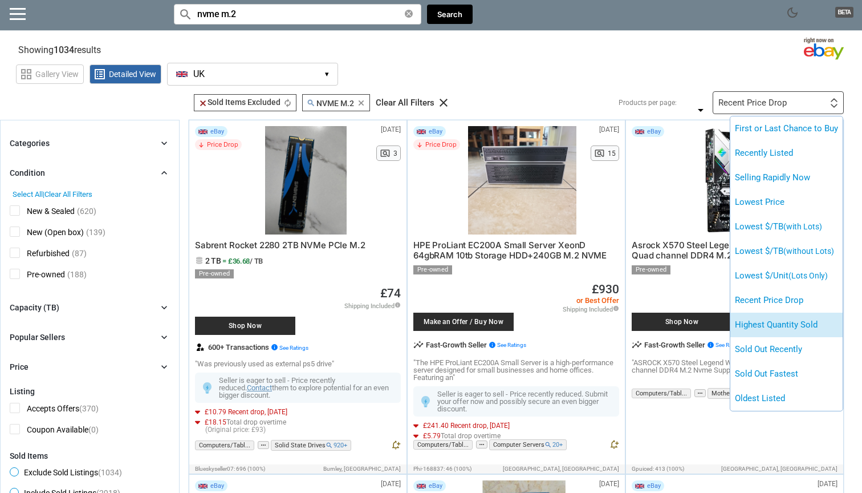
scroll to position [-2, 0]
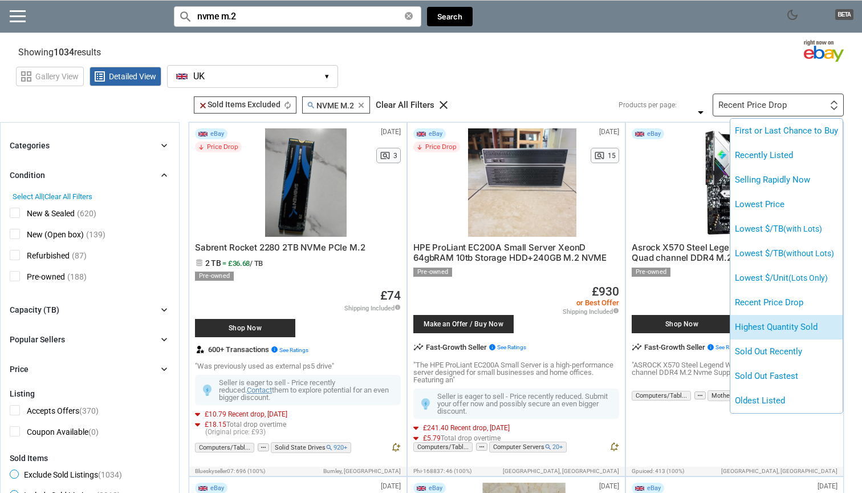
click at [775, 331] on li "Highest Quantity Sold" at bounding box center [786, 327] width 112 height 25
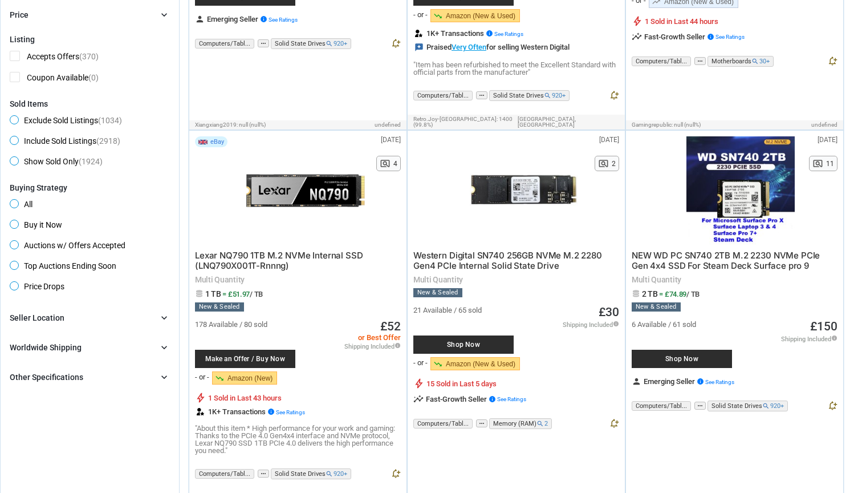
scroll to position [399, 0]
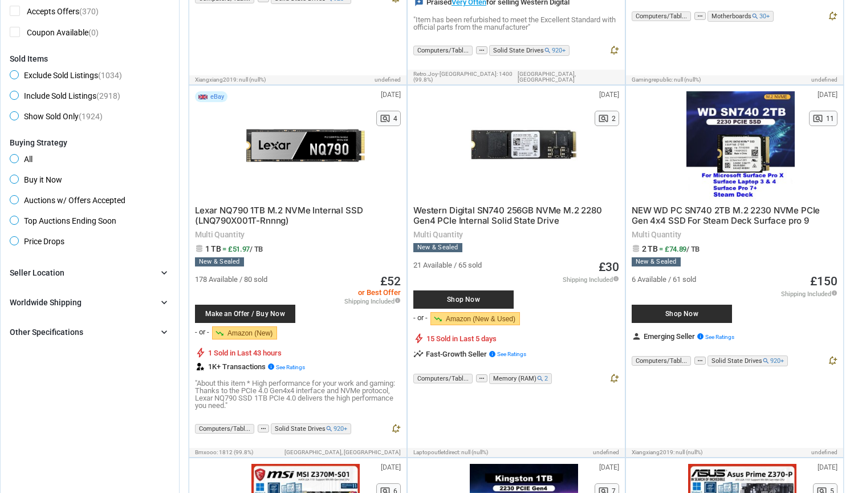
click at [505, 205] on span "Western Digital SN740 256GB NVMe M.2 2280 Gen4 PCIe Internal Solid State Drive" at bounding box center [507, 215] width 189 height 21
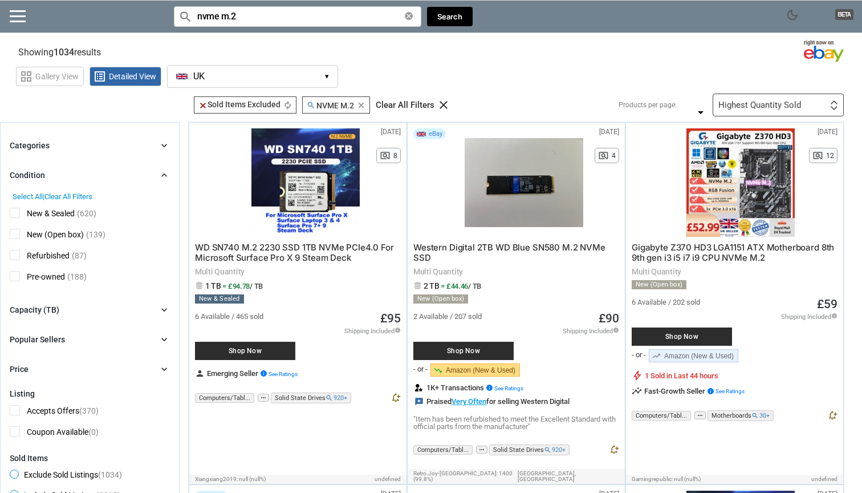
scroll to position [0, 0]
click at [297, 13] on input "nvme m.2" at bounding box center [297, 16] width 247 height 21
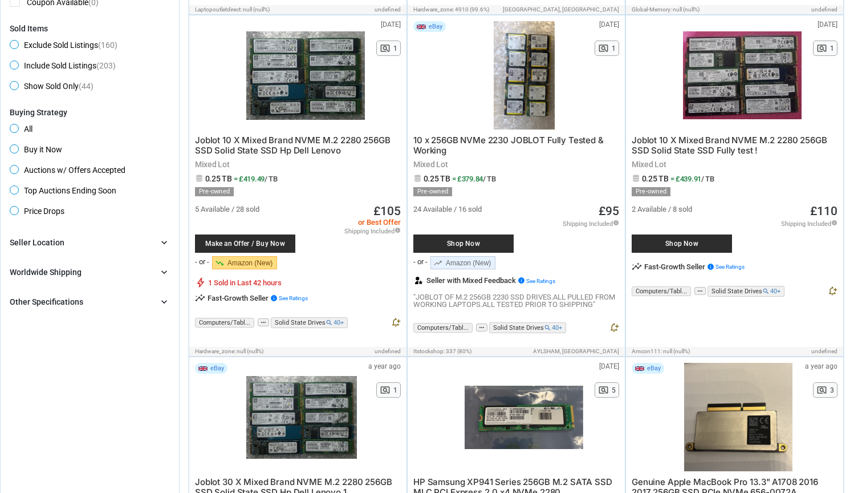
scroll to position [430, 0]
type input "nvme 256"
click at [44, 145] on span "Buy it Now" at bounding box center [36, 151] width 52 height 14
click at [165, 241] on icon "chevron_right" at bounding box center [164, 241] width 11 height 11
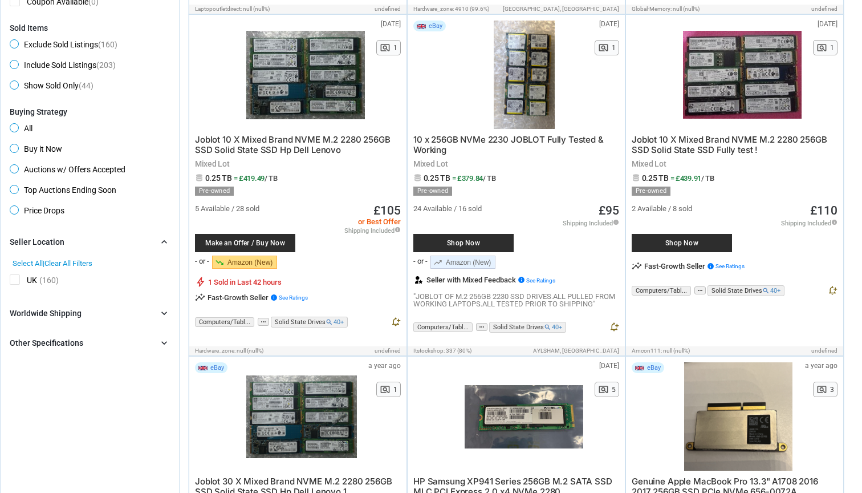
click at [164, 241] on icon "chevron_right" at bounding box center [164, 241] width 11 height 11
click at [160, 267] on icon "chevron_right" at bounding box center [164, 271] width 11 height 11
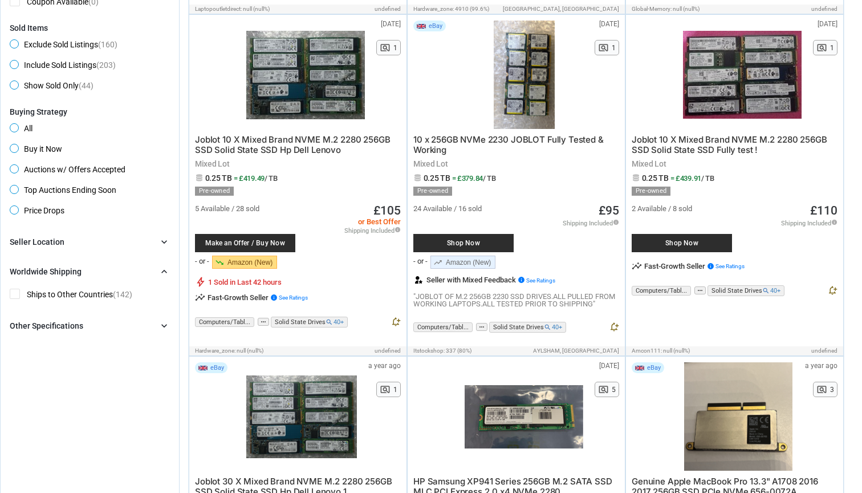
click at [164, 269] on icon "chevron_right" at bounding box center [164, 271] width 11 height 11
click at [169, 302] on icon "chevron_right" at bounding box center [164, 300] width 11 height 11
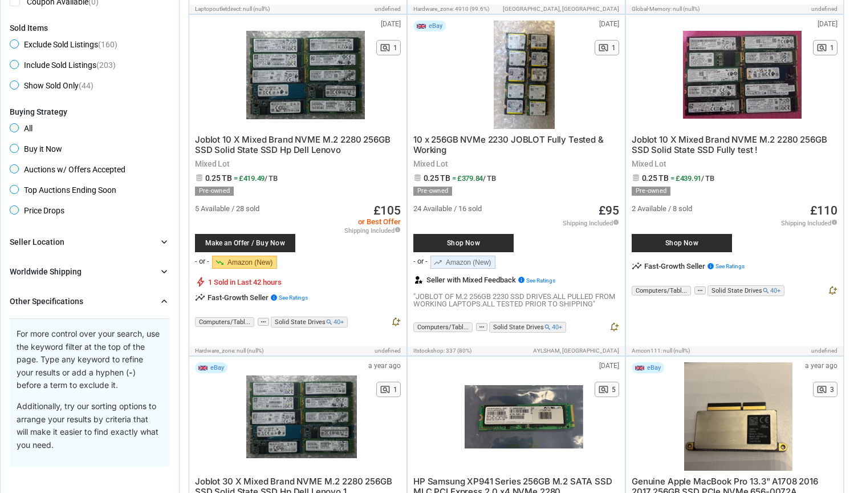
click at [169, 302] on icon "chevron_right" at bounding box center [164, 300] width 11 height 11
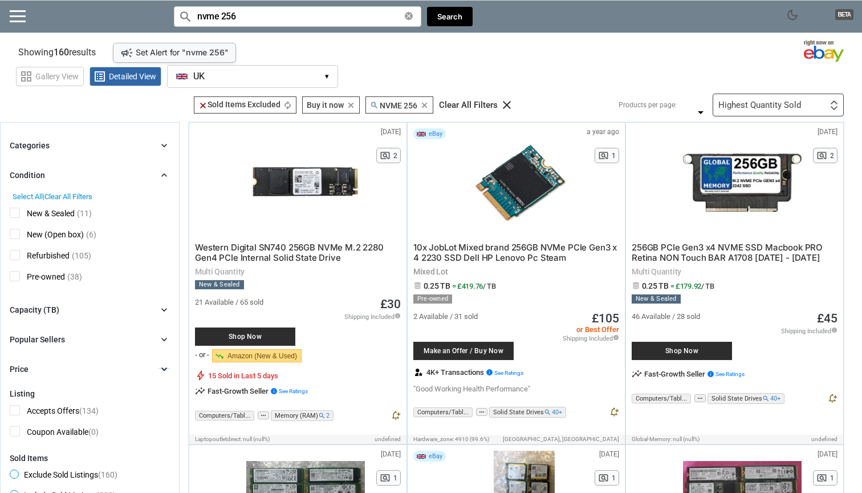
click at [168, 368] on icon "chevron_right" at bounding box center [164, 368] width 11 height 11
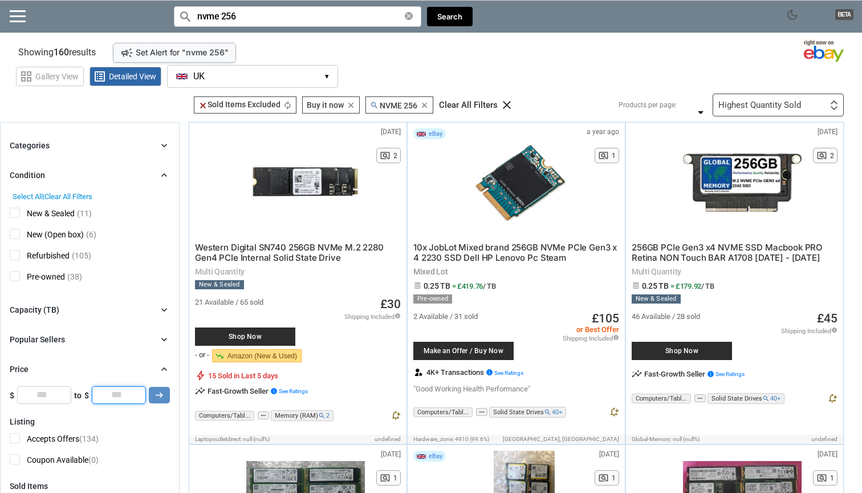
click at [133, 391] on input "*" at bounding box center [119, 394] width 54 height 17
click button "arrow_right_alt" at bounding box center [0, 0] width 0 height 0
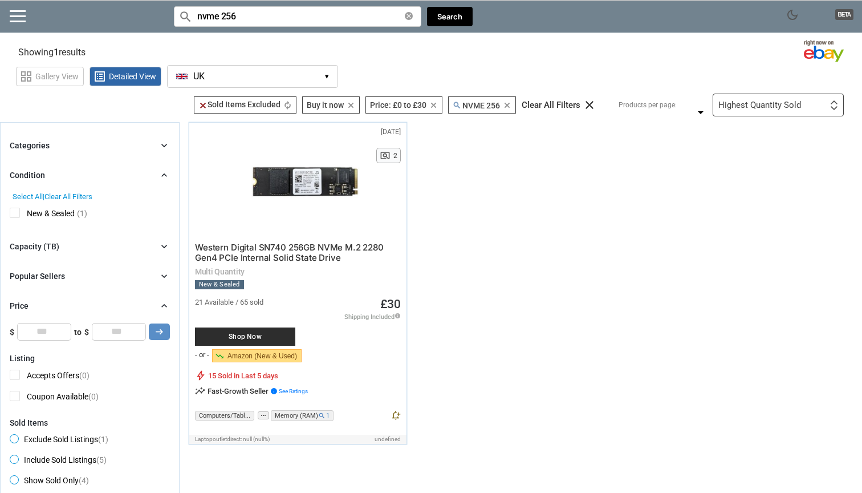
click at [744, 108] on div "Highest Quantity Sold" at bounding box center [760, 105] width 83 height 9
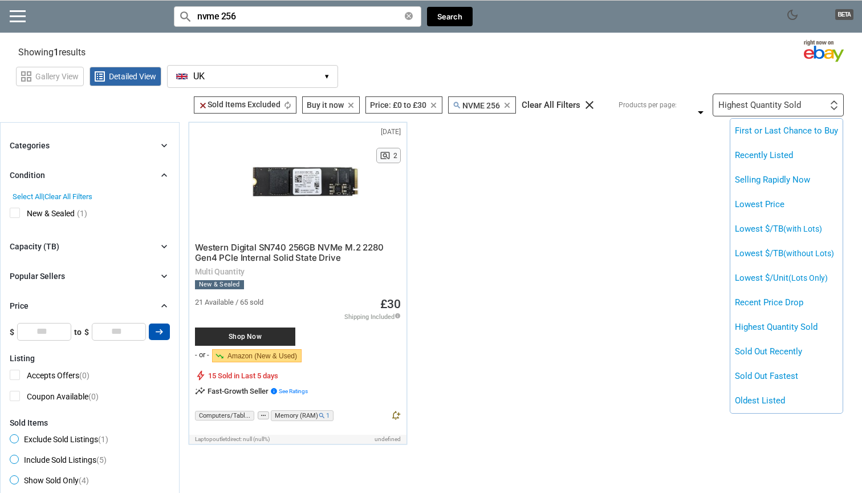
click at [153, 331] on div at bounding box center [431, 246] width 862 height 493
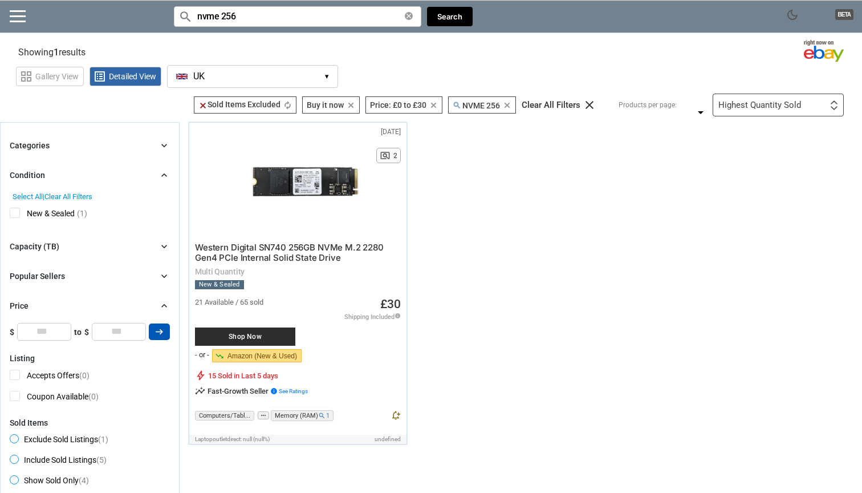
click at [157, 331] on icon "arrow_right_alt" at bounding box center [159, 331] width 11 height 11
click at [113, 331] on input "**" at bounding box center [119, 331] width 54 height 17
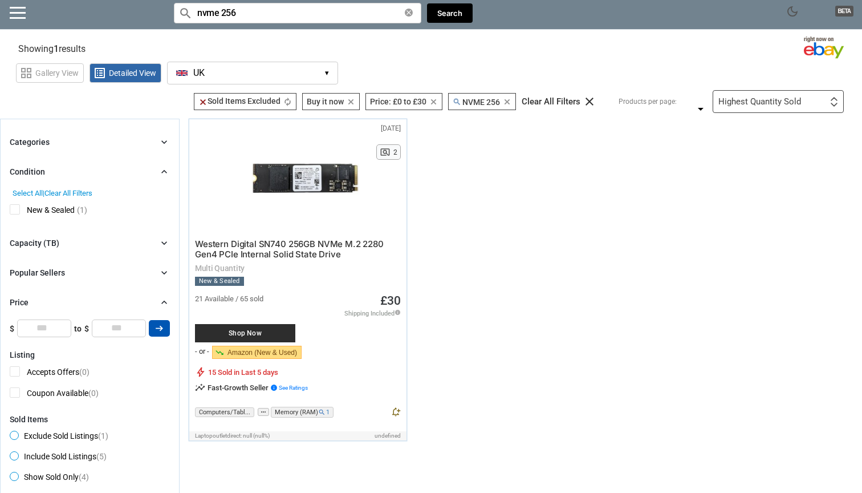
click at [163, 323] on icon "arrow_right_alt" at bounding box center [159, 328] width 11 height 11
click at [116, 329] on input "**" at bounding box center [119, 327] width 54 height 17
click button "arrow_right_alt" at bounding box center [0, 0] width 0 height 0
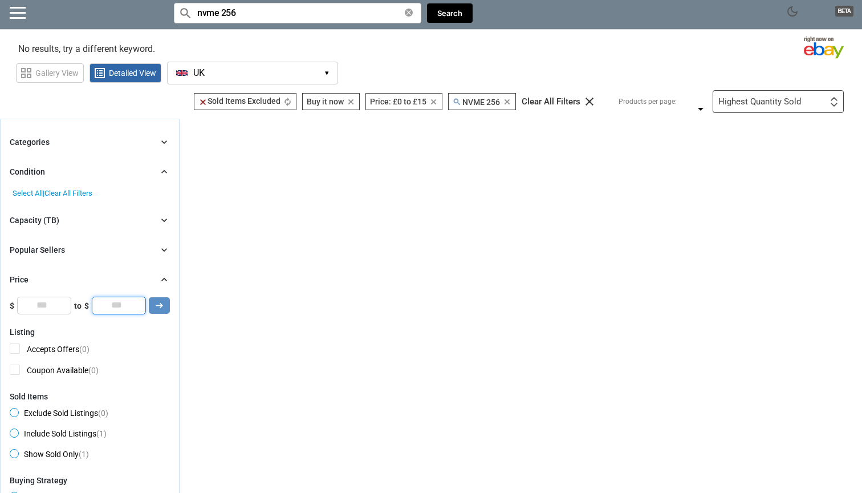
type input "*"
click button "arrow_right_alt" at bounding box center [0, 0] width 0 height 0
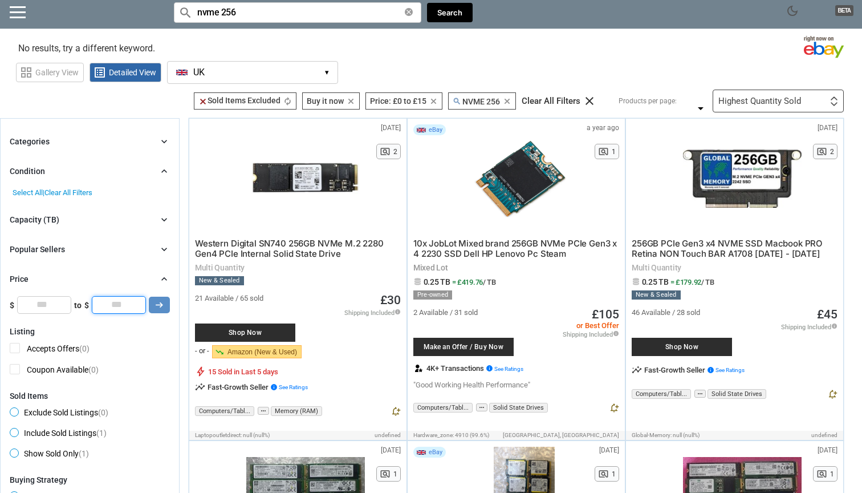
scroll to position [4, 0]
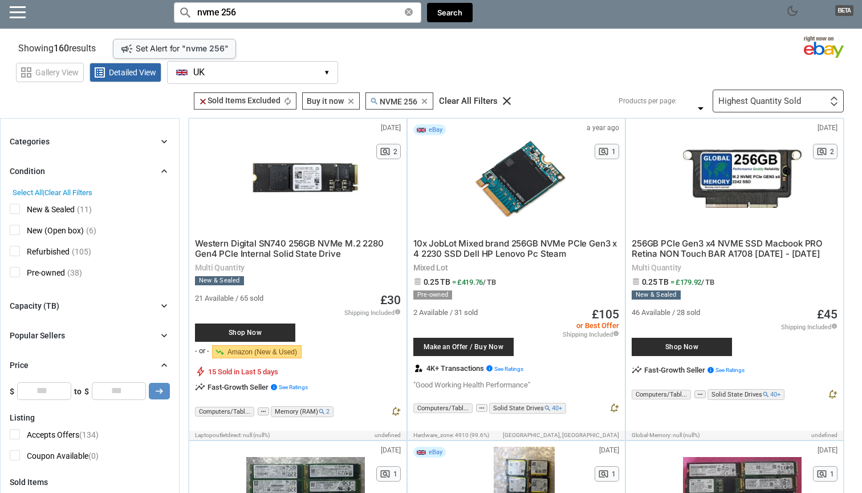
click at [743, 108] on div "Highest Quantity Sold First or Last Chance to Buy Recently Listed Selling Rapid…" at bounding box center [778, 101] width 131 height 23
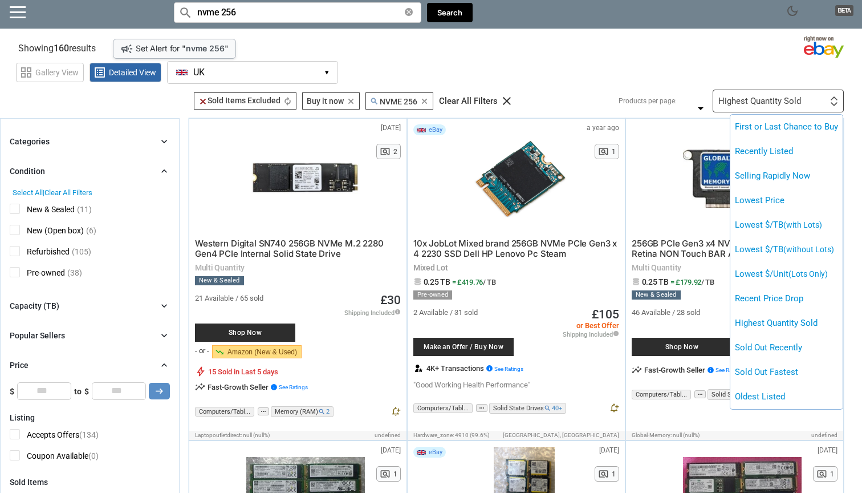
click at [746, 99] on div at bounding box center [431, 246] width 862 height 493
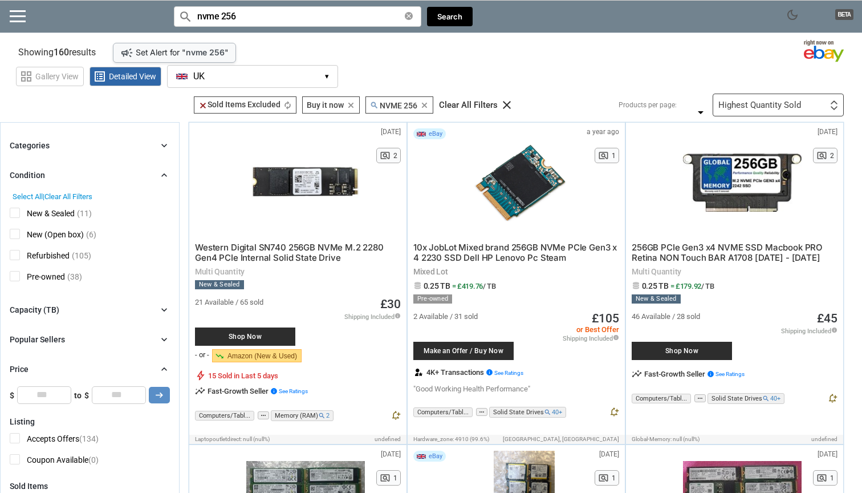
scroll to position [0, 0]
click at [746, 99] on div "Highest Quantity Sold First or Last Chance to Buy Recently Listed Selling Rapid…" at bounding box center [778, 105] width 131 height 23
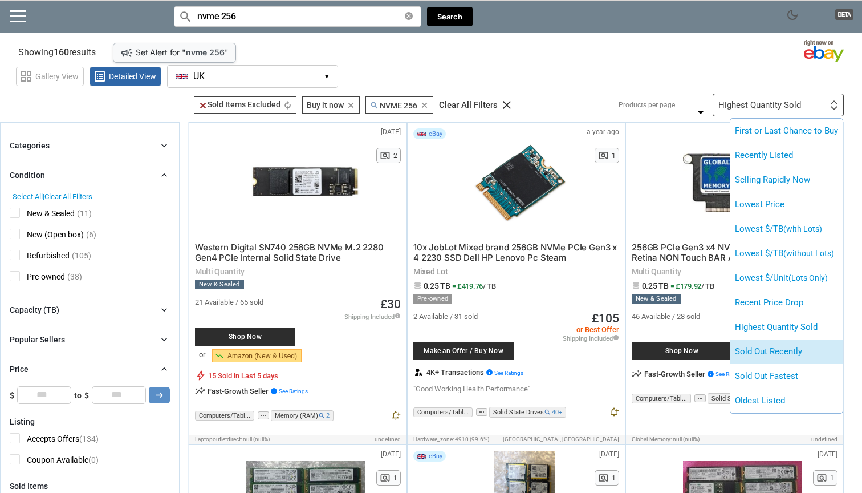
click at [795, 357] on li "Sold Out Recently" at bounding box center [786, 351] width 112 height 25
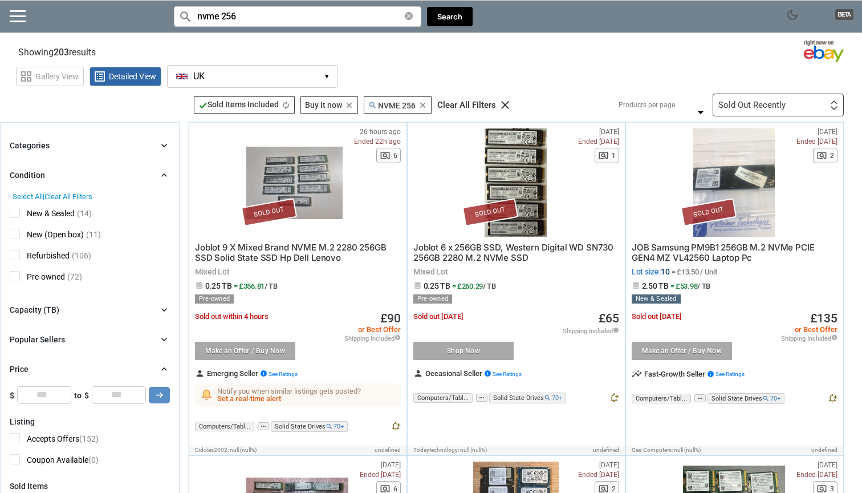
click at [827, 109] on div "Sold Out Recently First or Last Chance to Buy Recently Listed Selling Rapidly N…" at bounding box center [778, 105] width 131 height 23
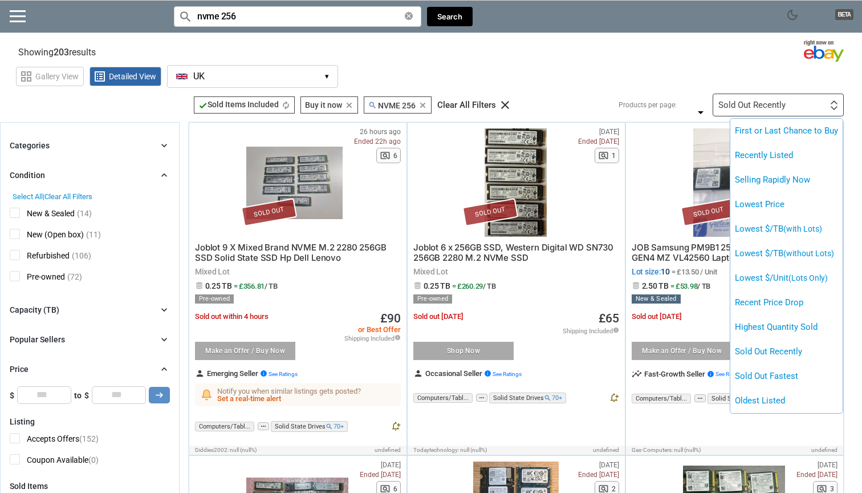
click at [810, 376] on li "Sold Out Fastest" at bounding box center [786, 376] width 112 height 25
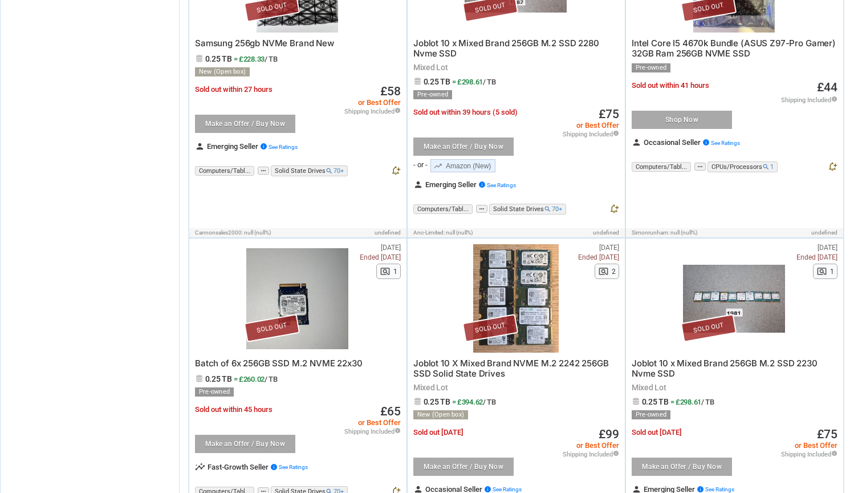
scroll to position [1177, 0]
